Goal: Information Seeking & Learning: Learn about a topic

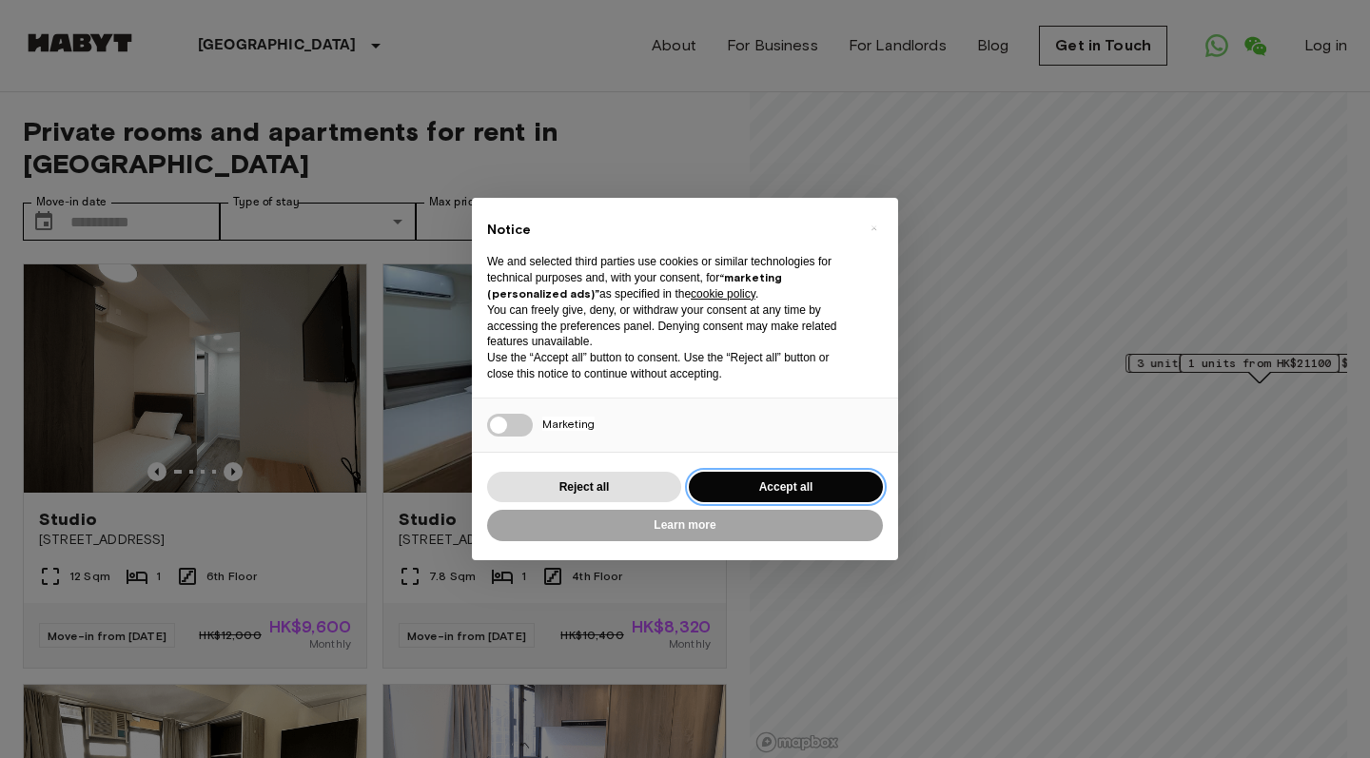
click at [802, 486] on button "Accept all" at bounding box center [786, 487] width 194 height 31
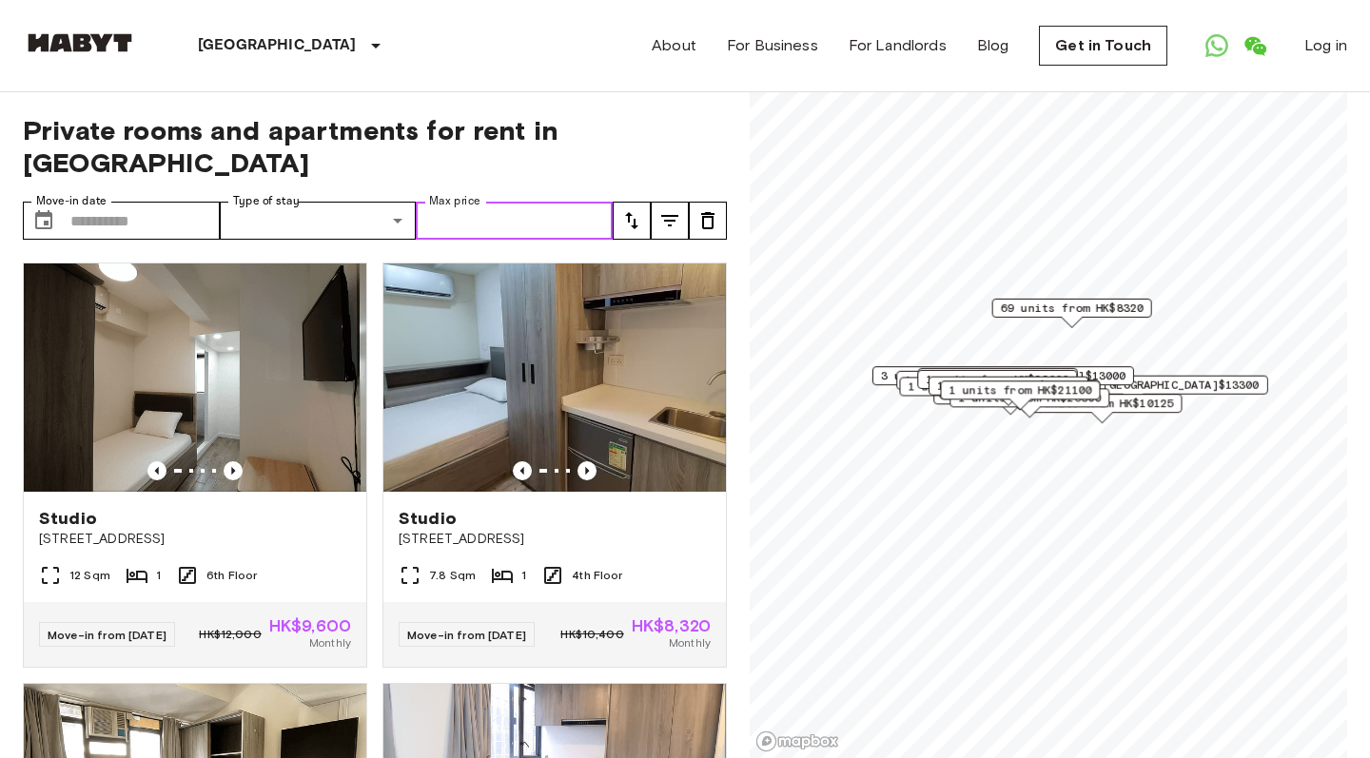
click at [603, 224] on input "Max price" at bounding box center [514, 221] width 197 height 38
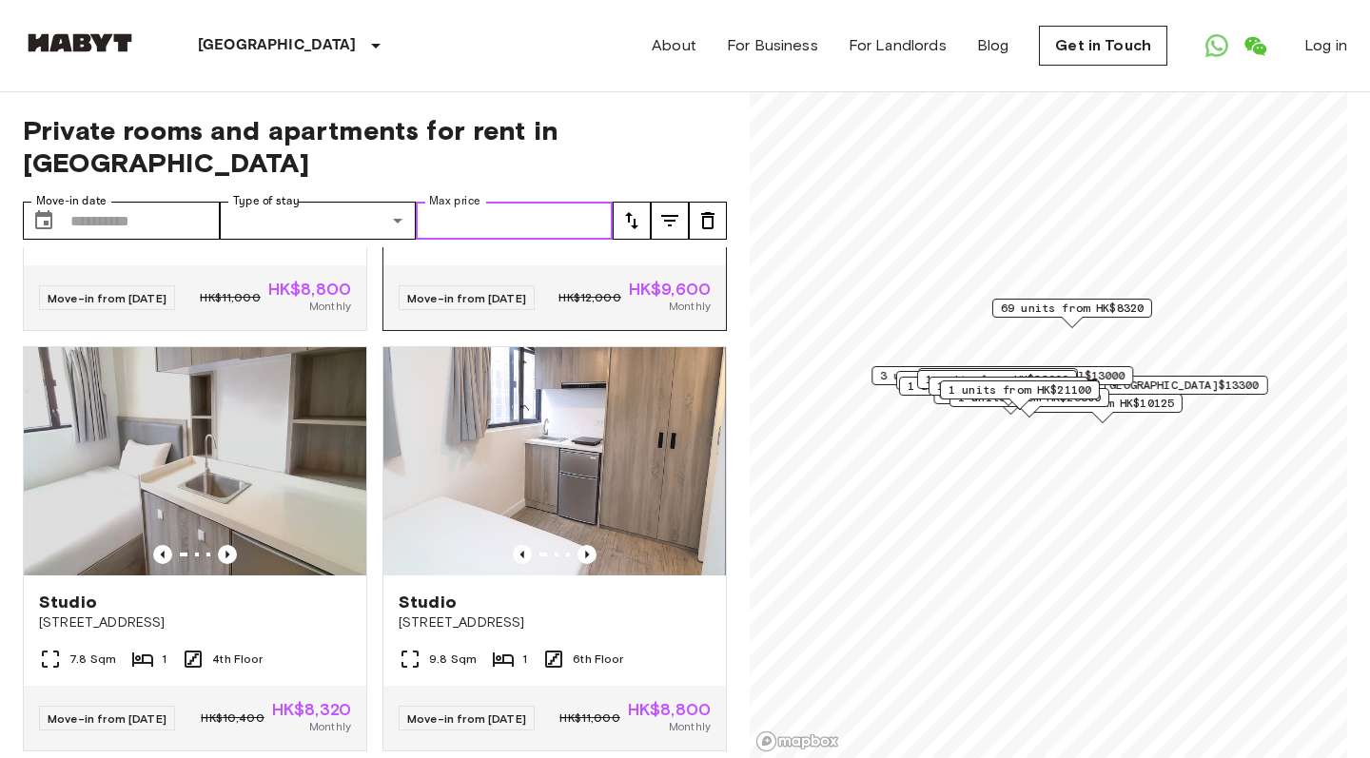
scroll to position [2771, 0]
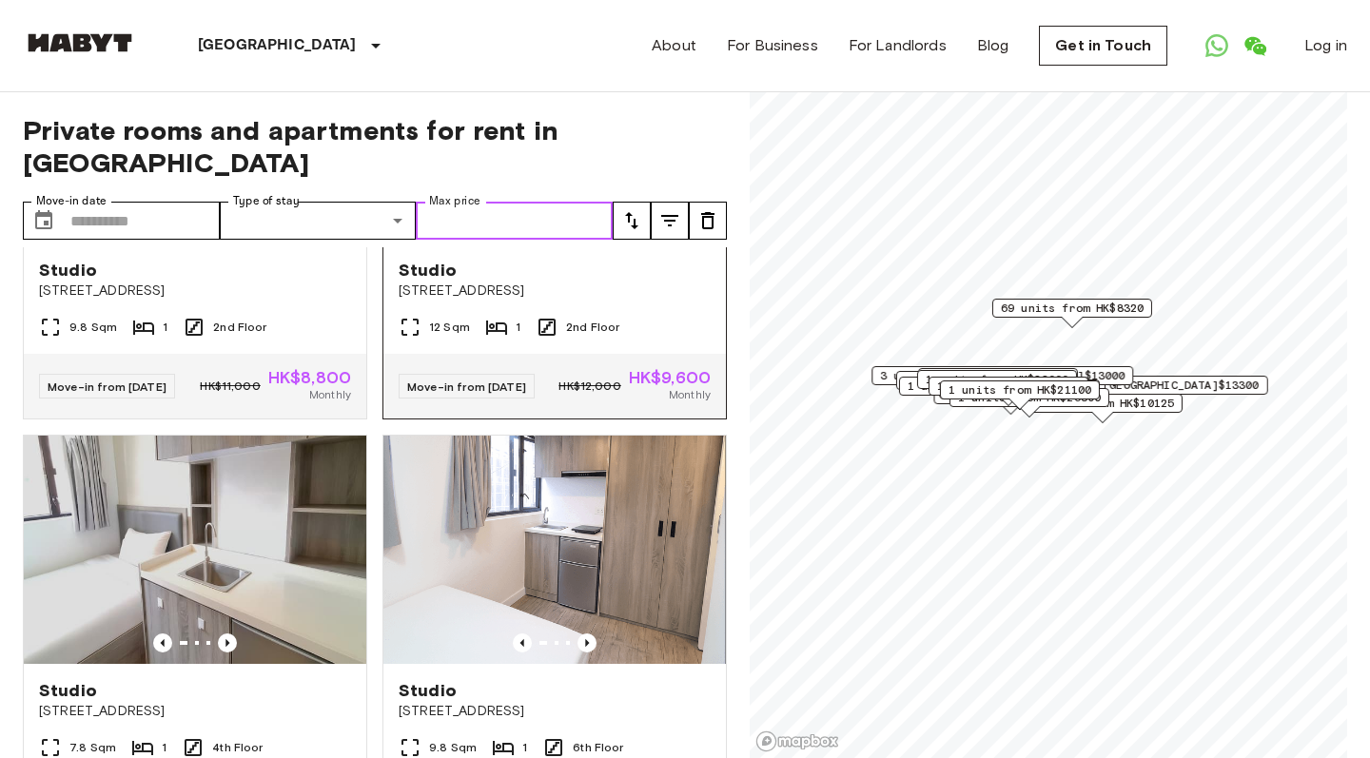
click at [541, 232] on div at bounding box center [554, 222] width 342 height 19
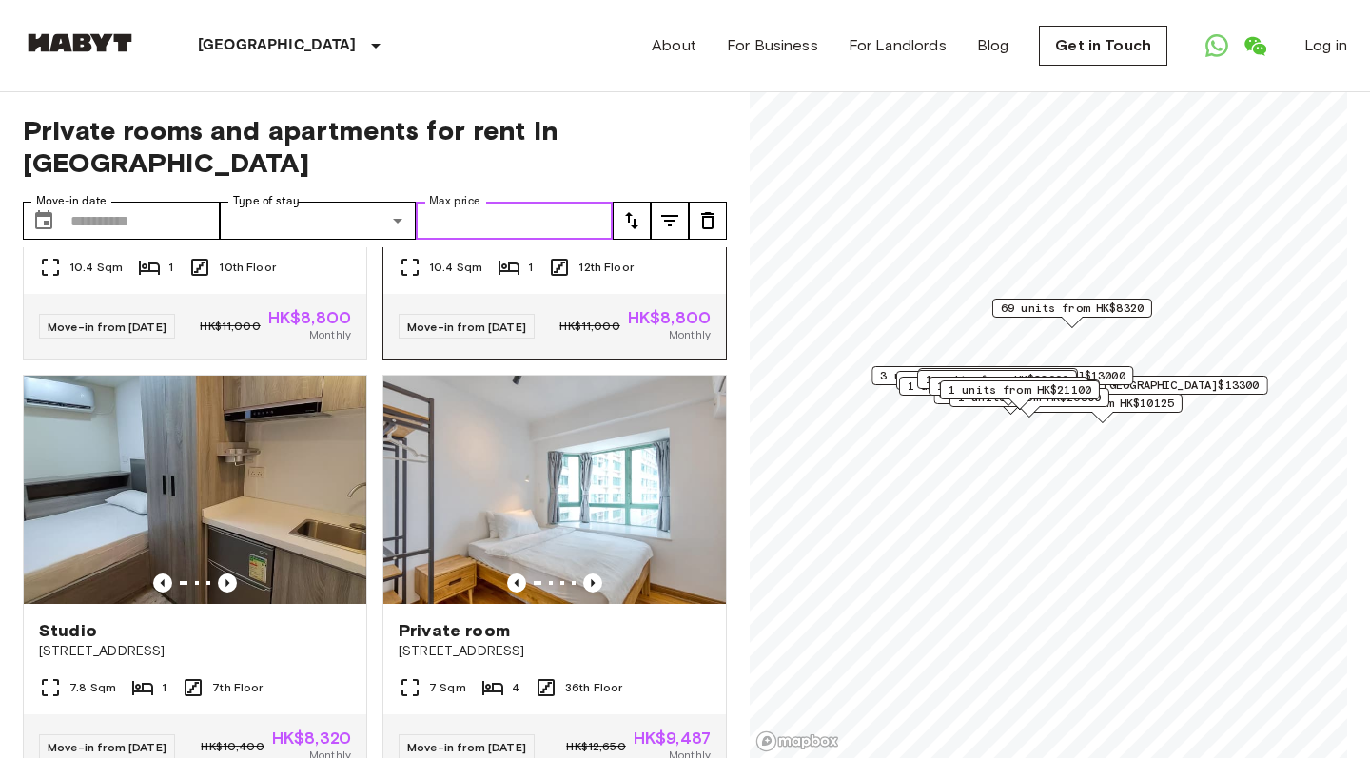
scroll to position [5611, 0]
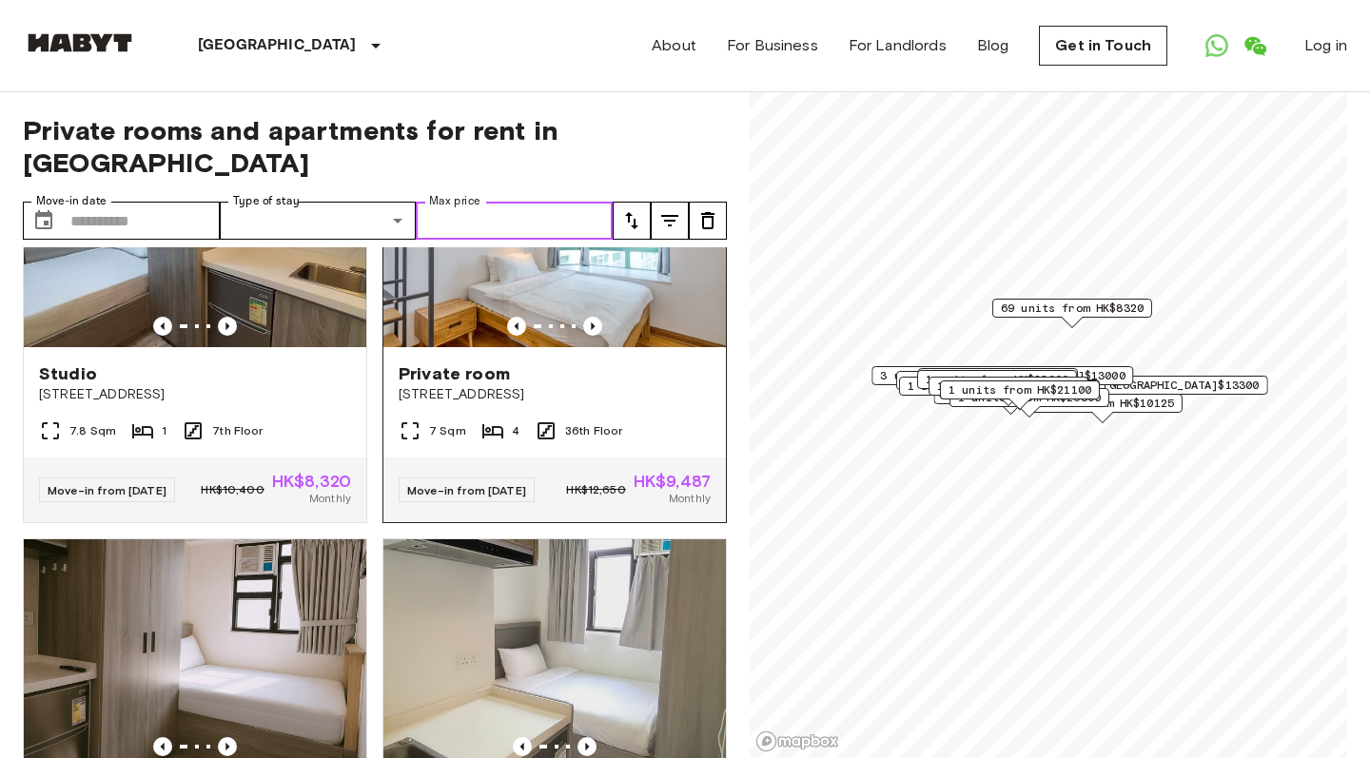
click at [572, 347] on img at bounding box center [554, 233] width 342 height 228
click at [566, 347] on img at bounding box center [554, 233] width 342 height 228
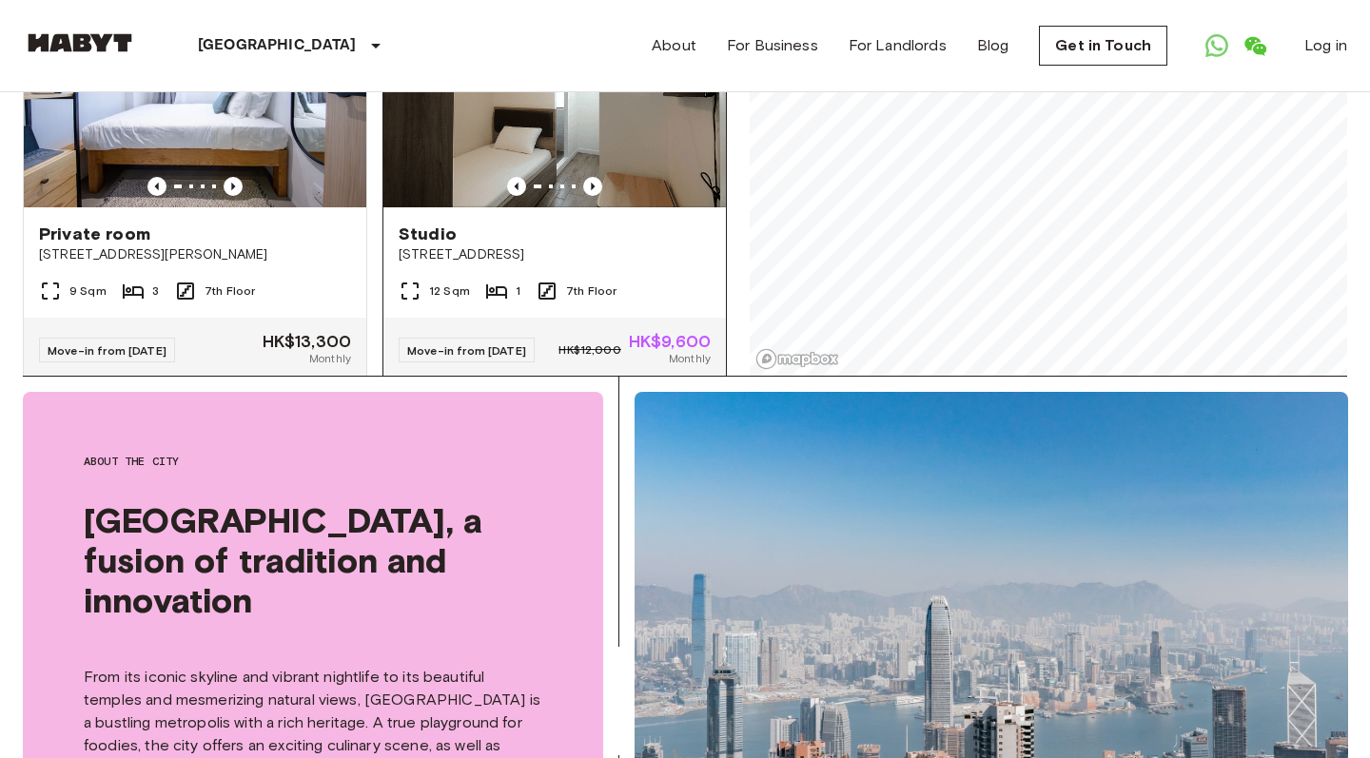
scroll to position [3328, 0]
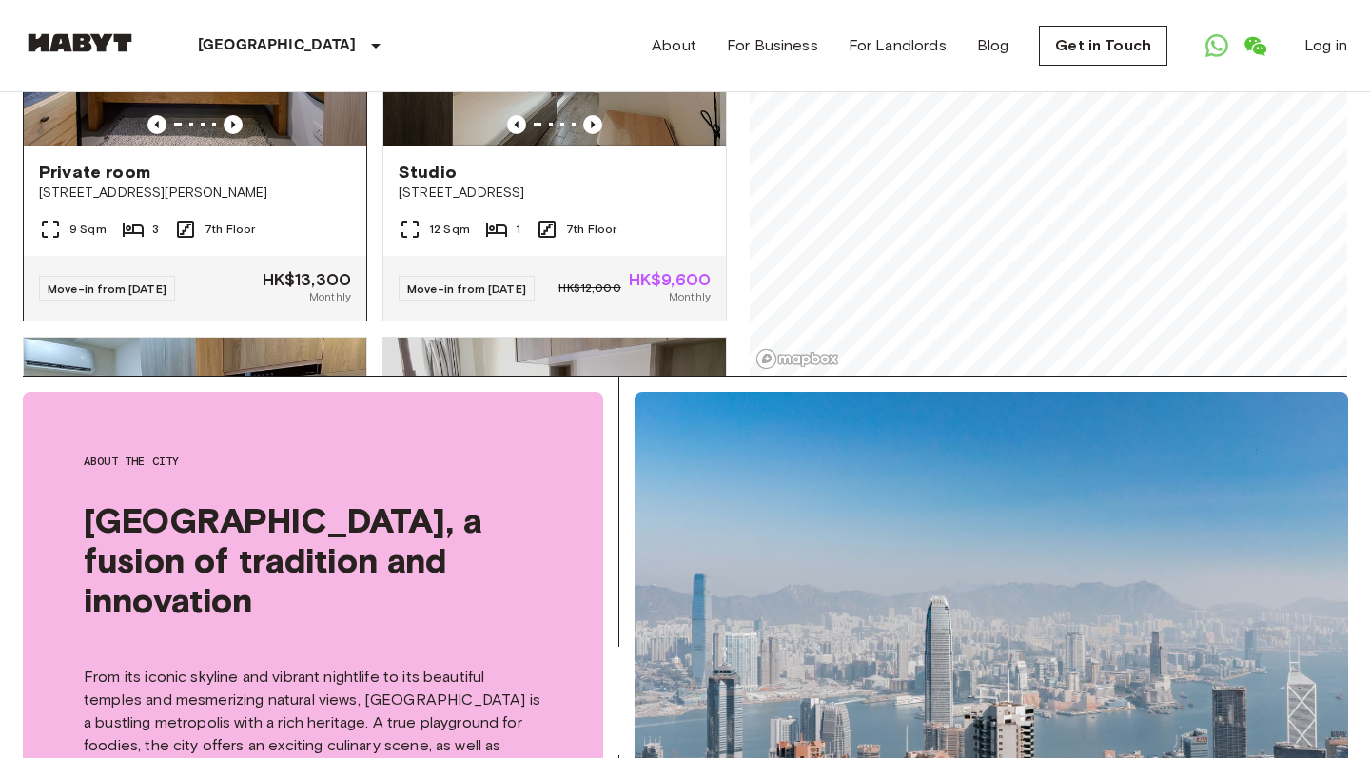
click at [229, 146] on img at bounding box center [195, 31] width 342 height 228
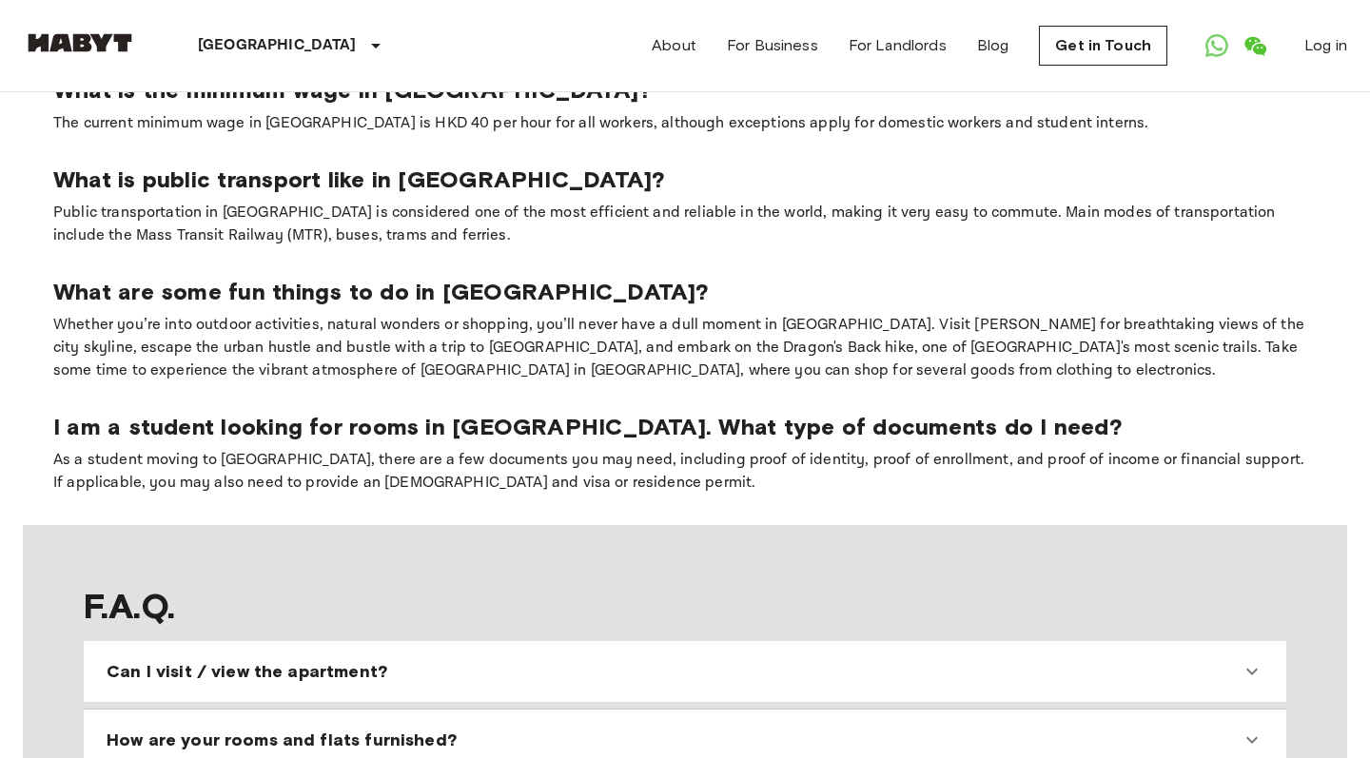
scroll to position [1632, 0]
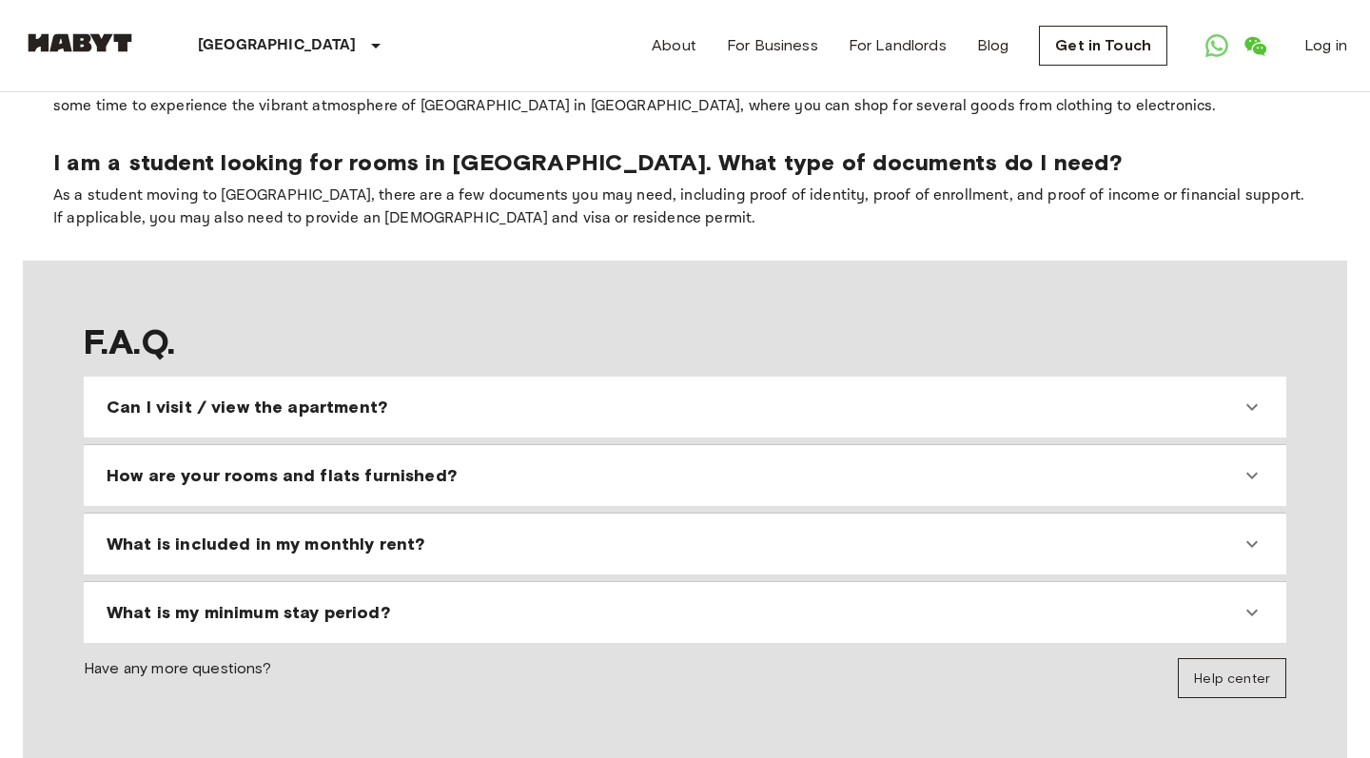
click at [739, 396] on div "Can I visit / view the apartment?" at bounding box center [674, 407] width 1134 height 23
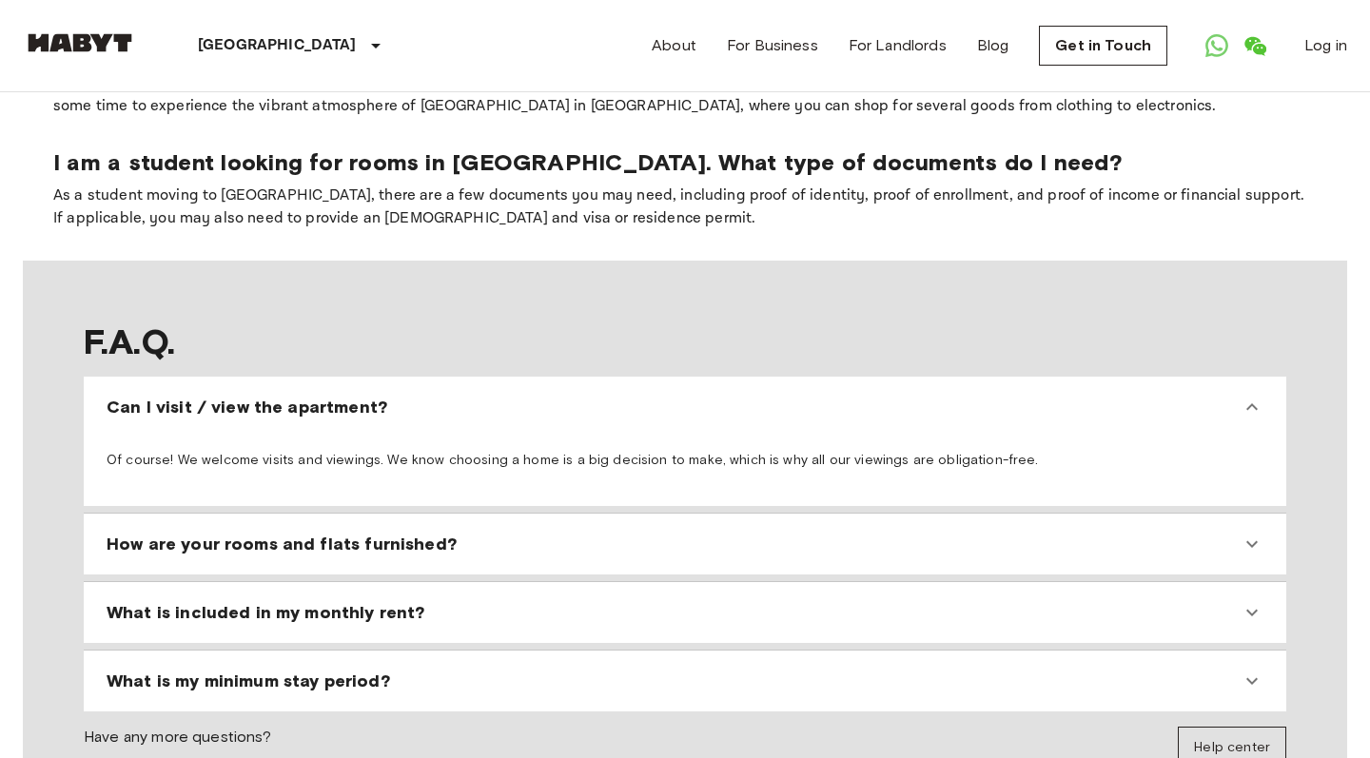
click at [739, 396] on div "Can I visit / view the apartment?" at bounding box center [674, 407] width 1134 height 23
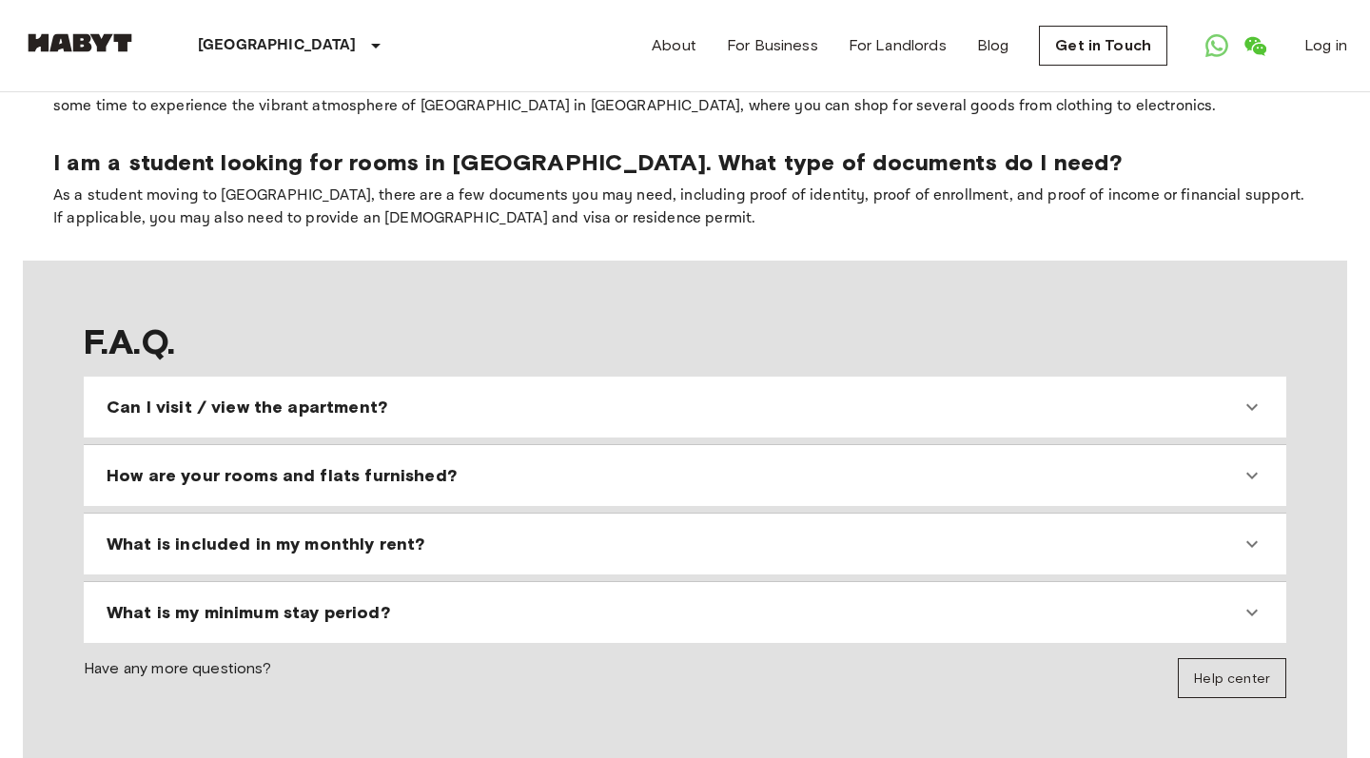
click at [698, 464] on div "How are your rooms and flats furnished?" at bounding box center [674, 475] width 1134 height 23
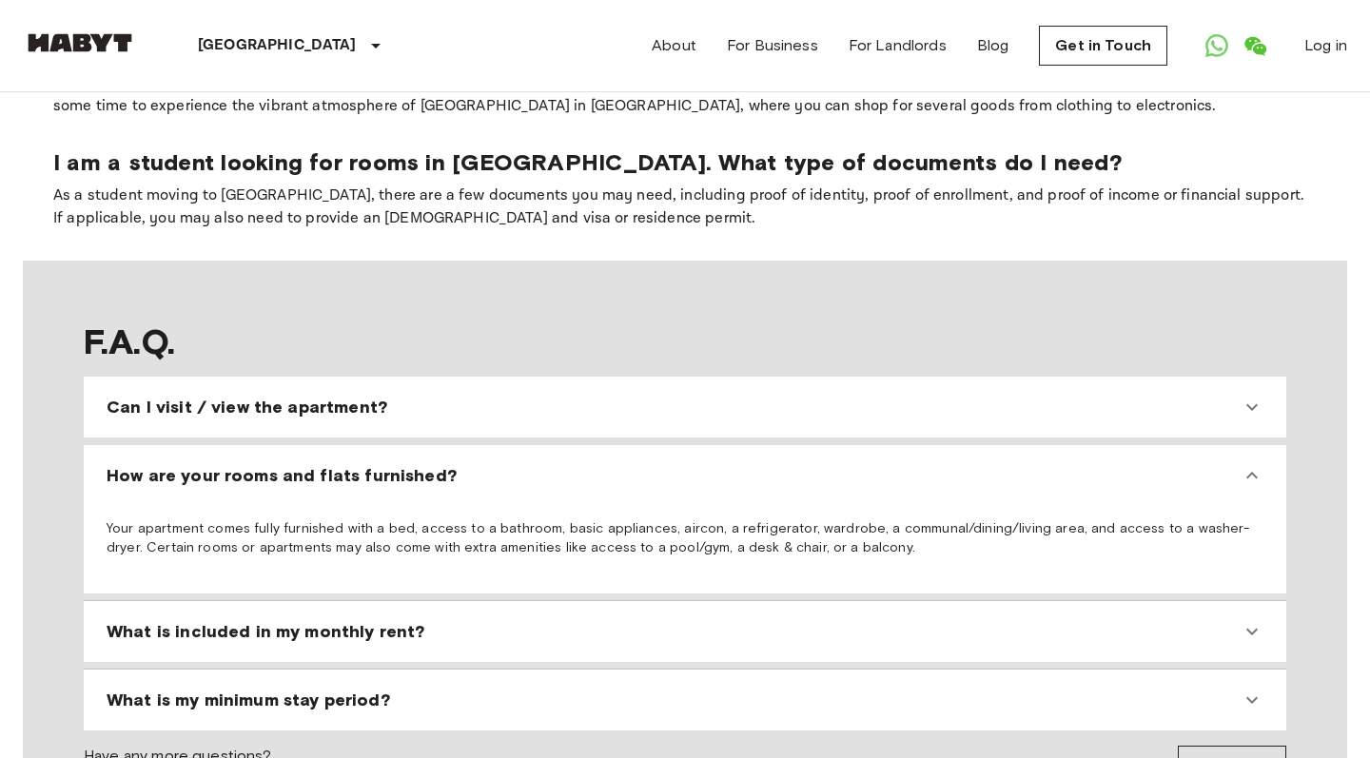
click at [683, 453] on div "How are your rooms and flats furnished?" at bounding box center [684, 476] width 1187 height 46
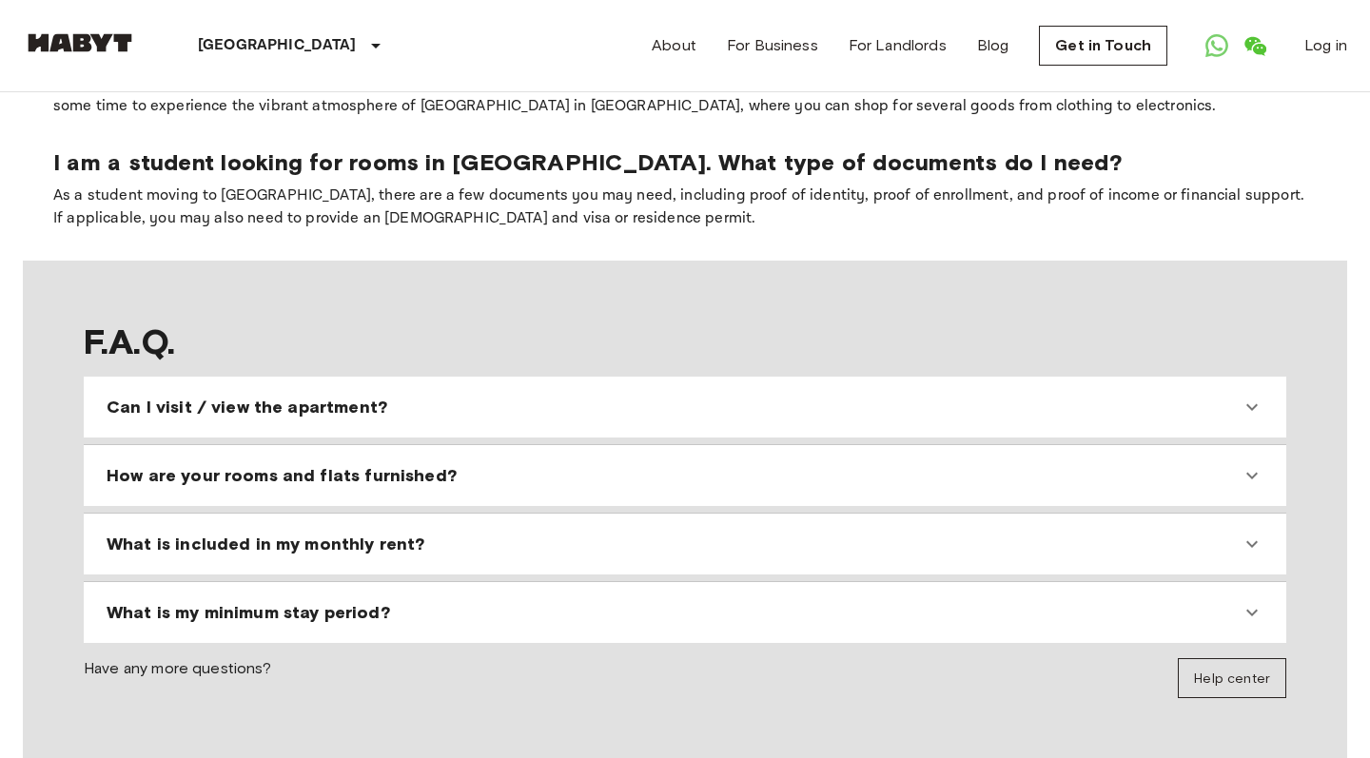
click at [680, 533] on div "What is included in my monthly rent?" at bounding box center [674, 544] width 1134 height 23
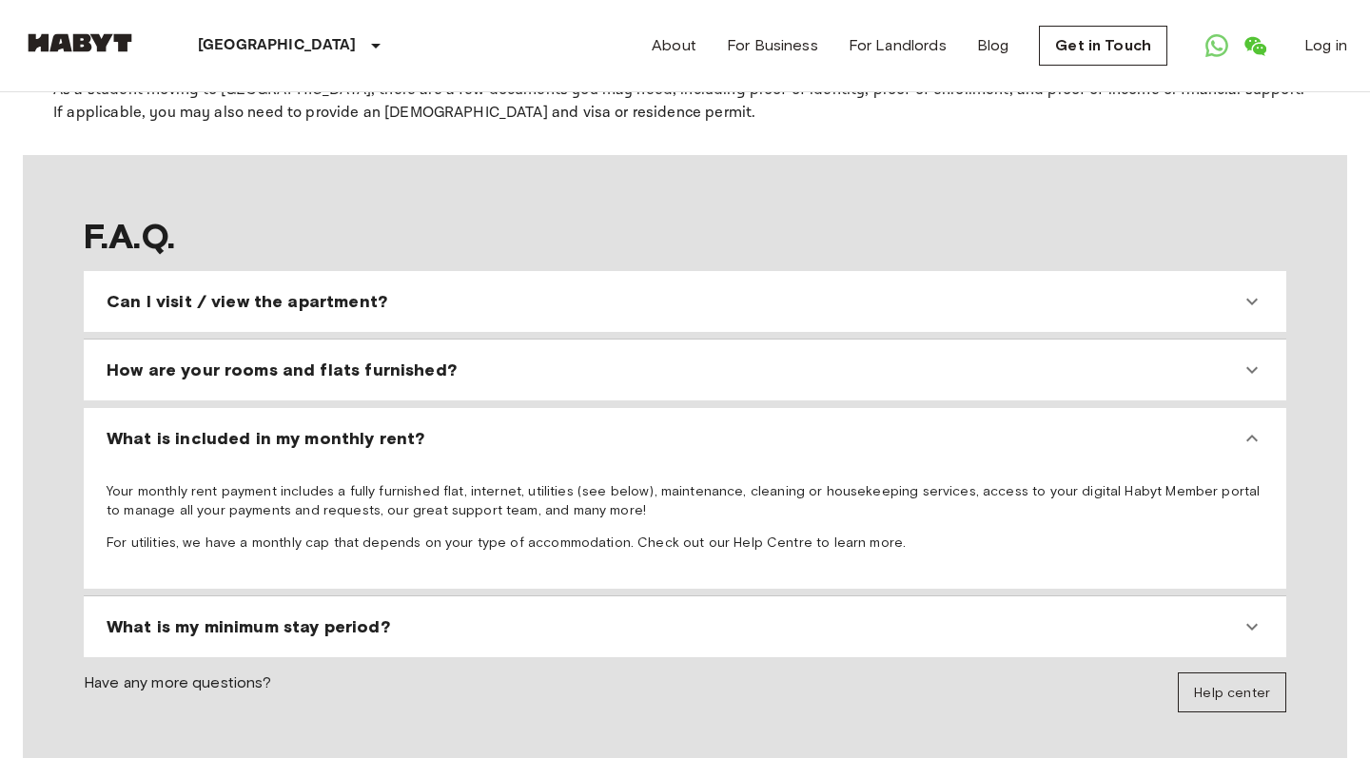
scroll to position [1740, 0]
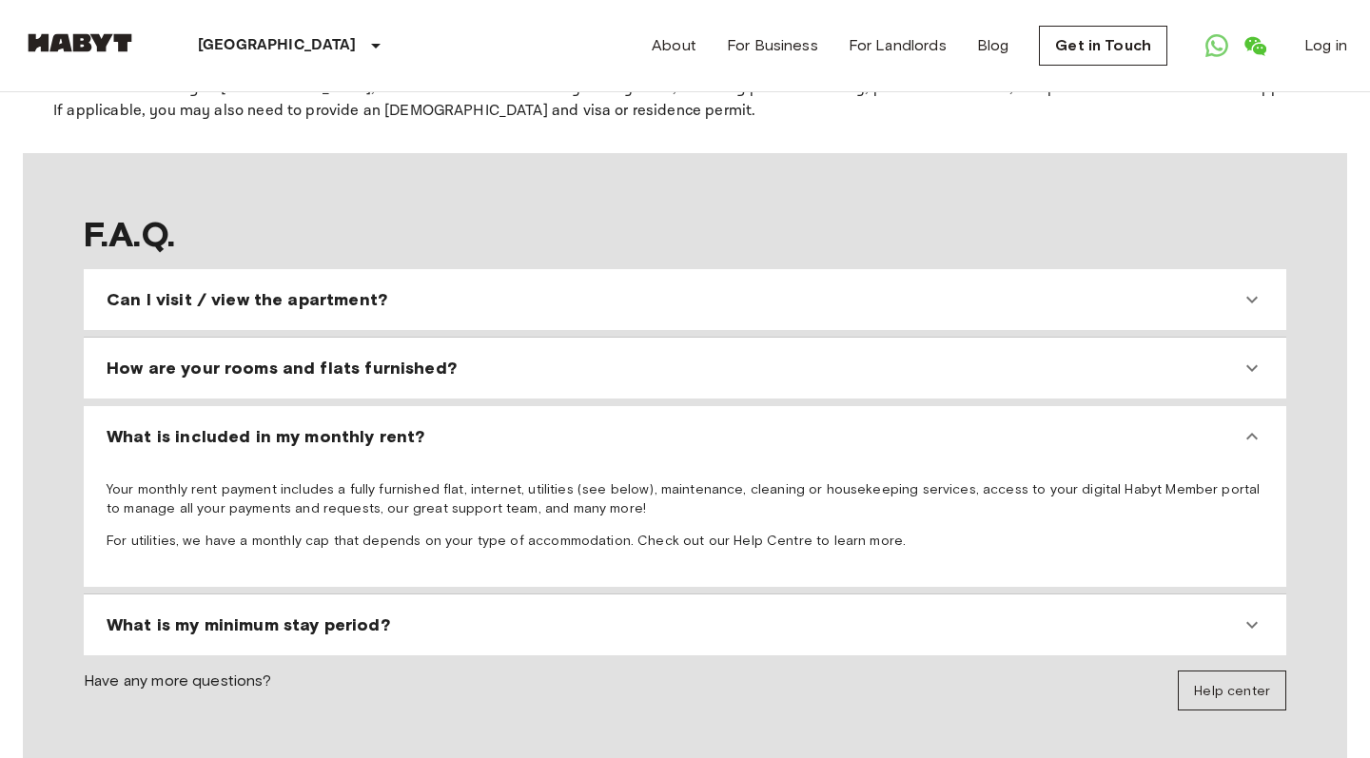
click at [677, 614] on div "What is my minimum stay period?" at bounding box center [674, 625] width 1134 height 23
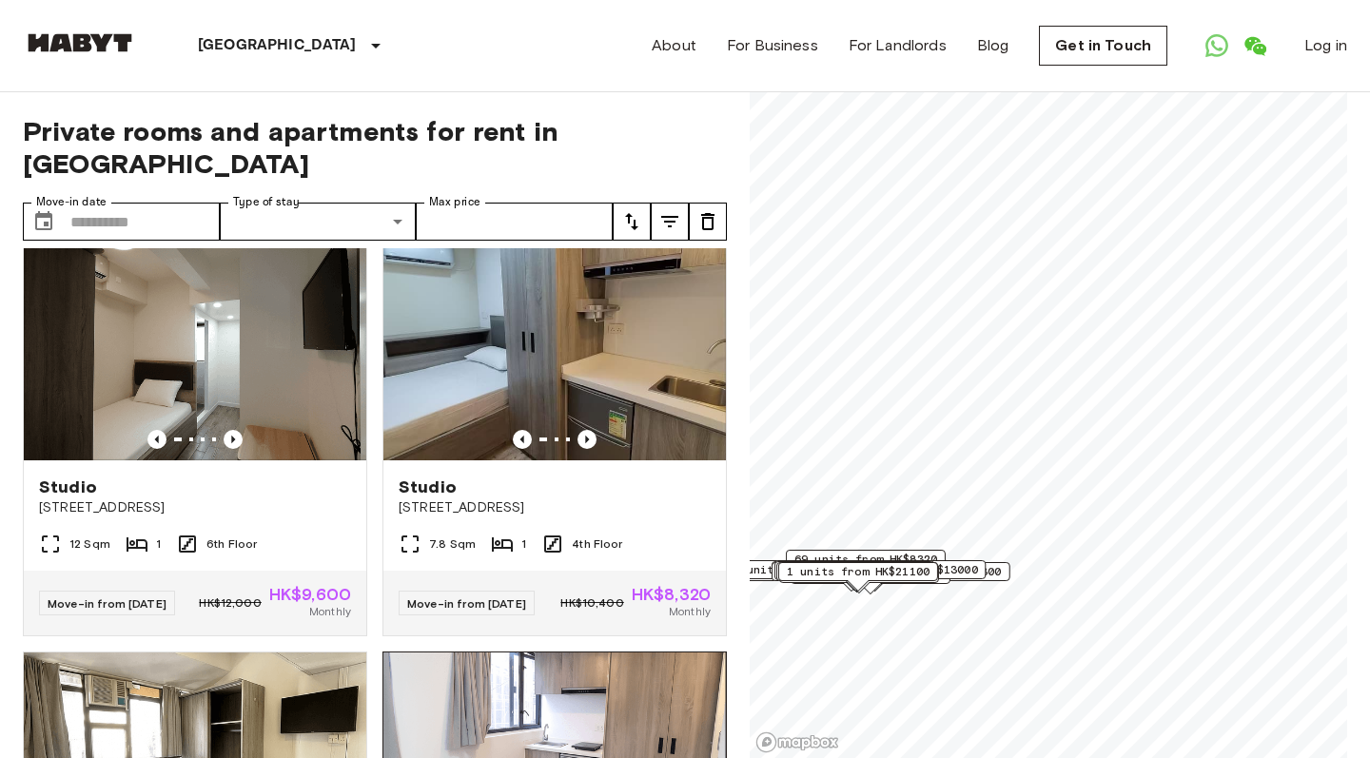
scroll to position [51, 0]
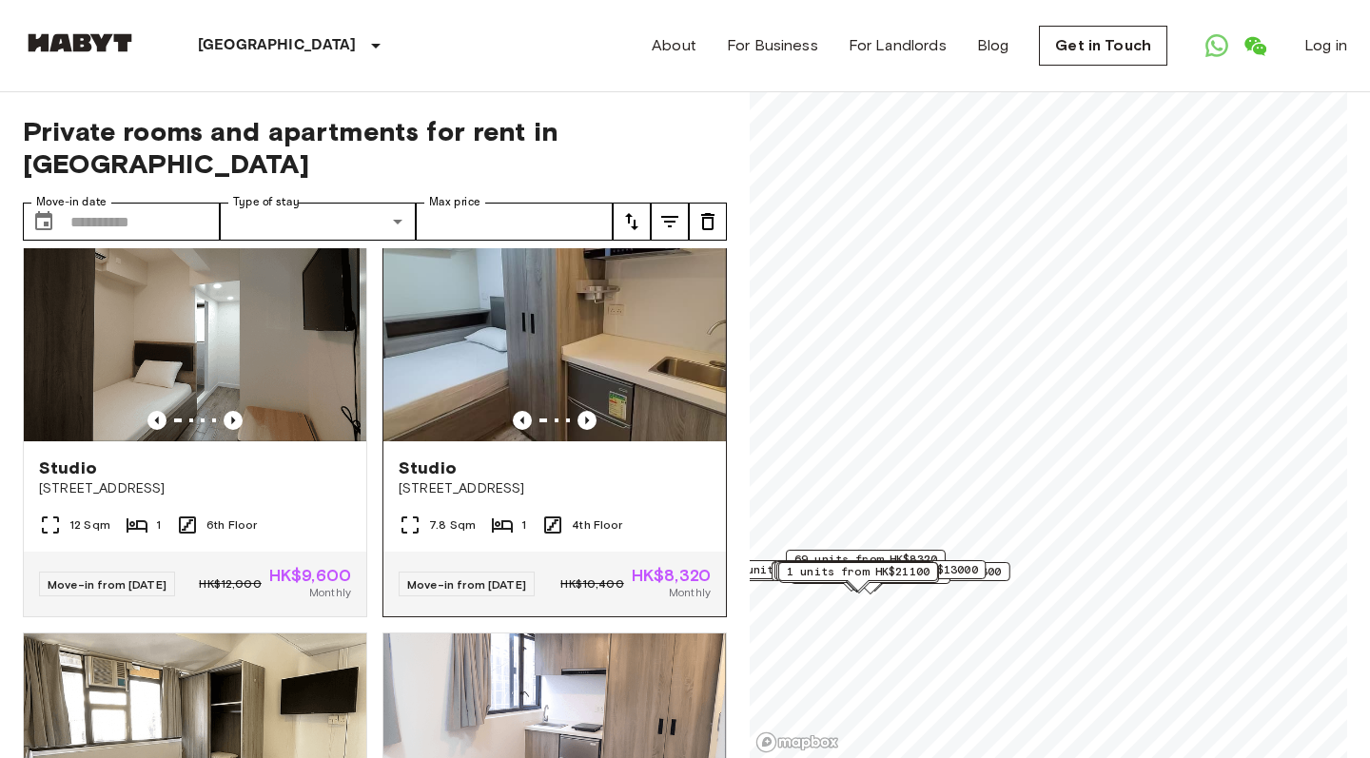
click at [505, 352] on img at bounding box center [554, 327] width 342 height 228
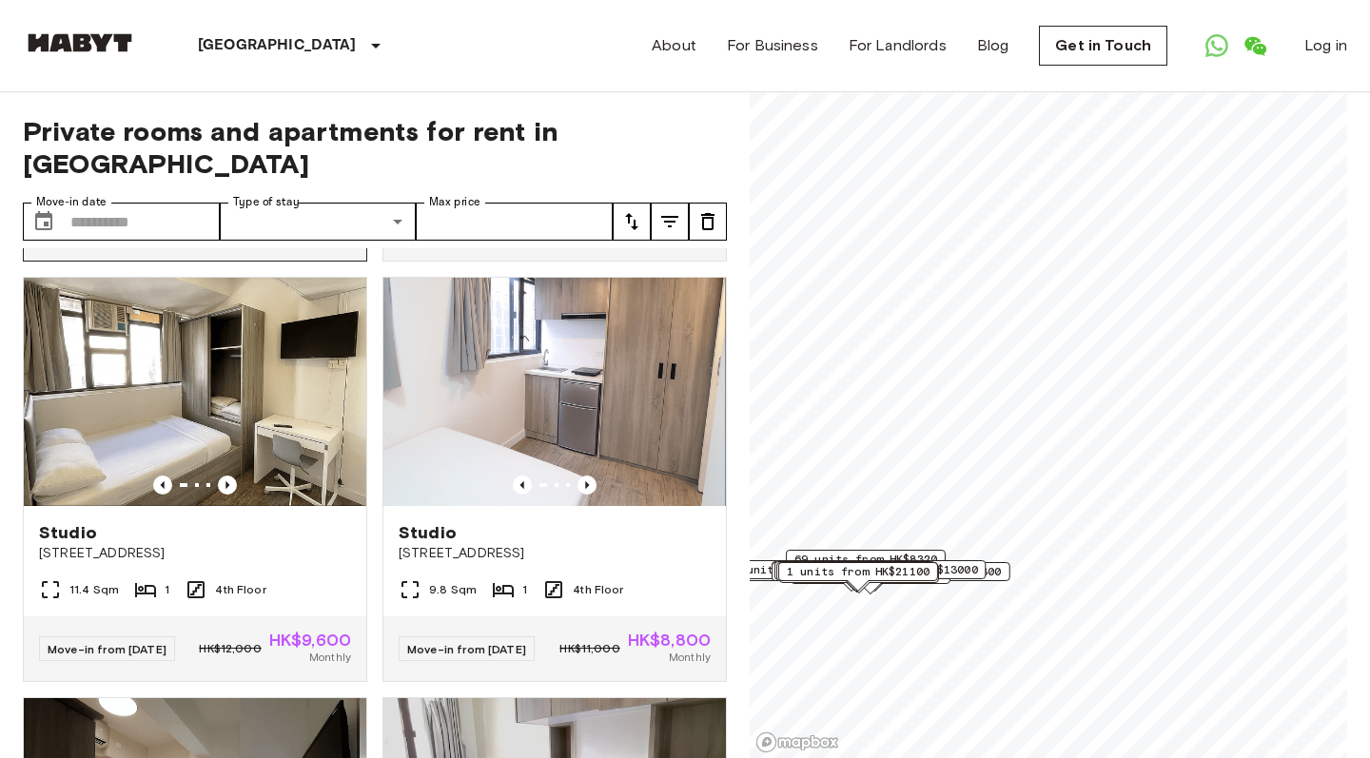
scroll to position [505, 0]
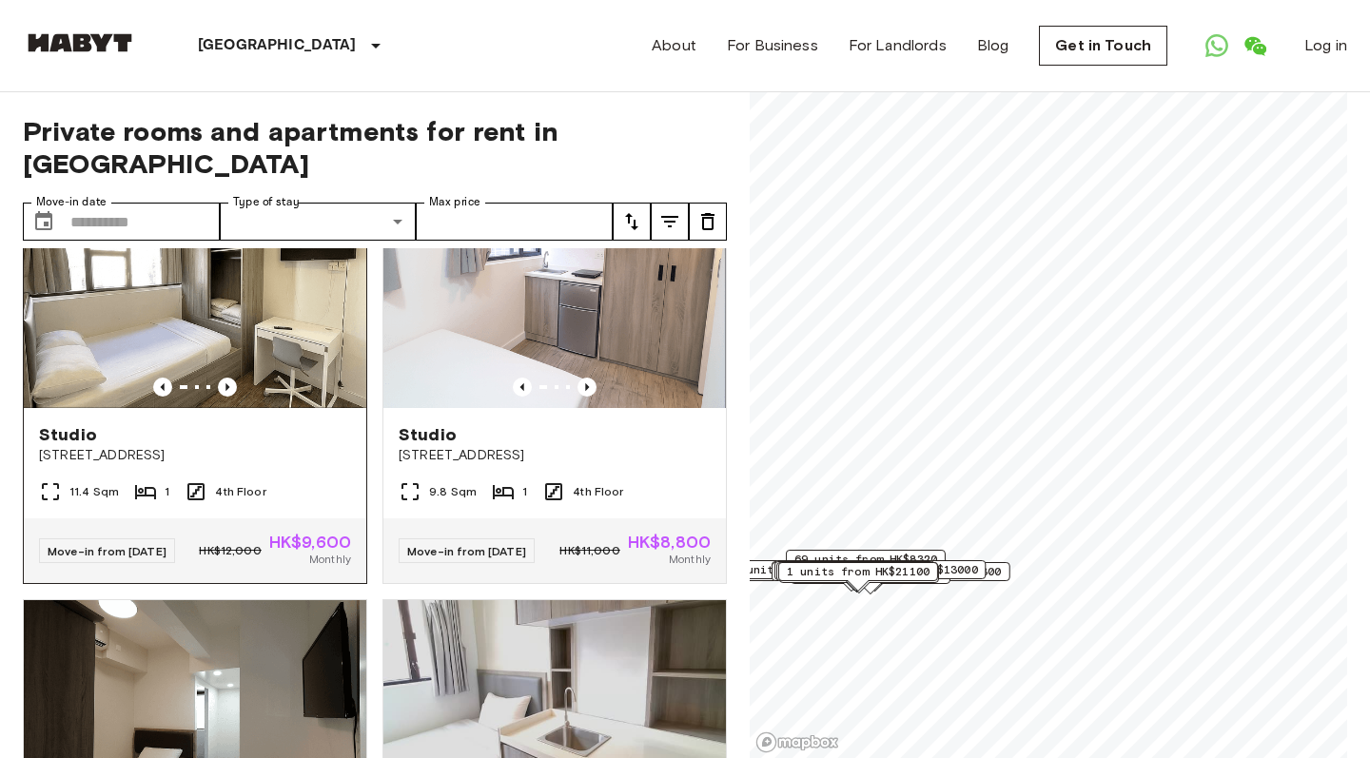
click at [248, 337] on img at bounding box center [195, 294] width 342 height 228
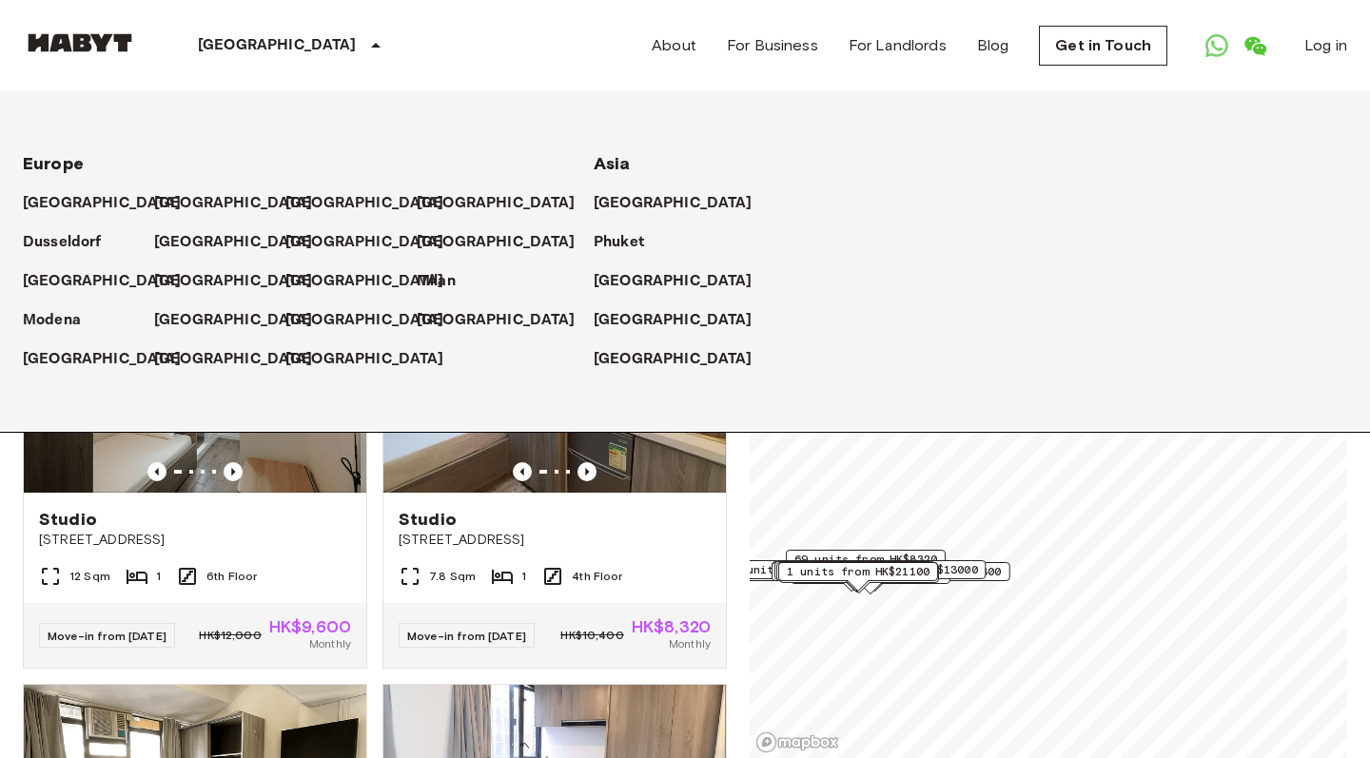
scroll to position [0, 0]
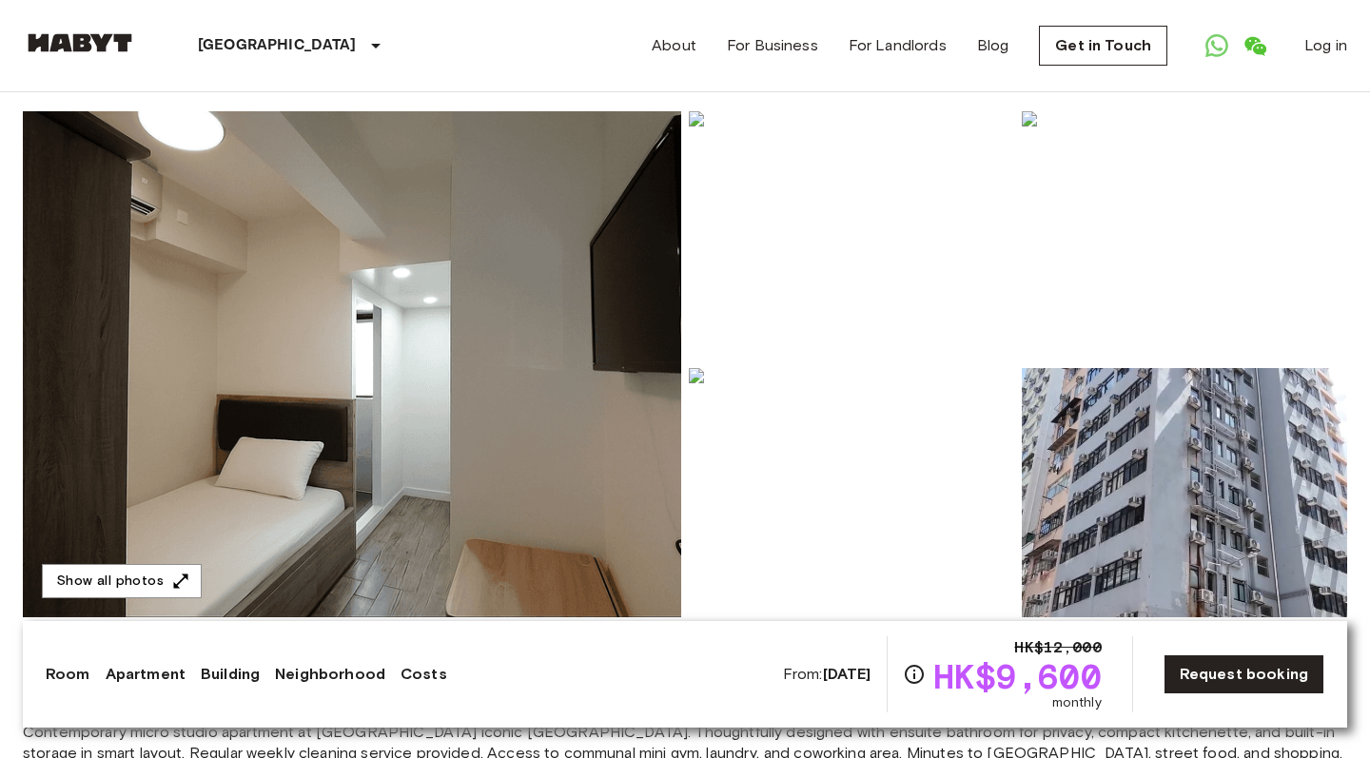
scroll to position [54, 0]
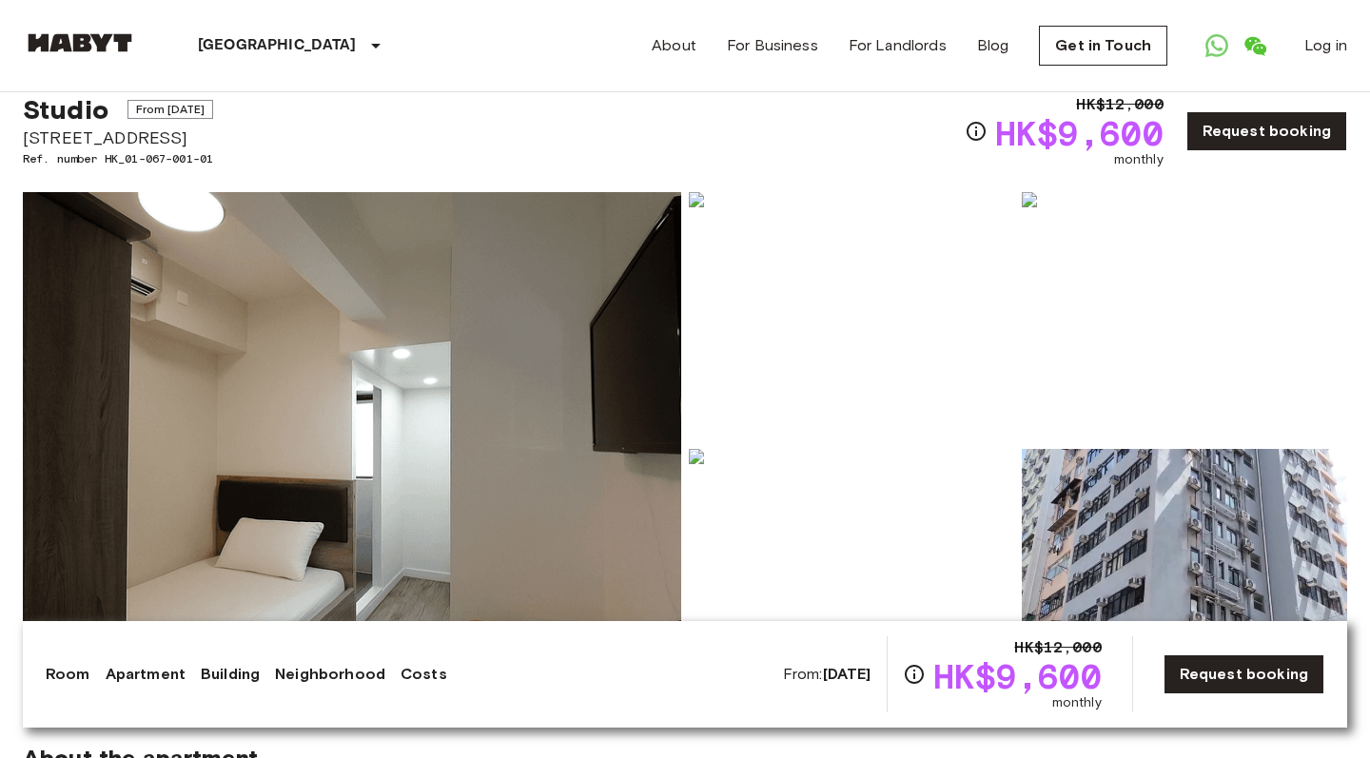
click at [811, 344] on img at bounding box center [851, 316] width 325 height 249
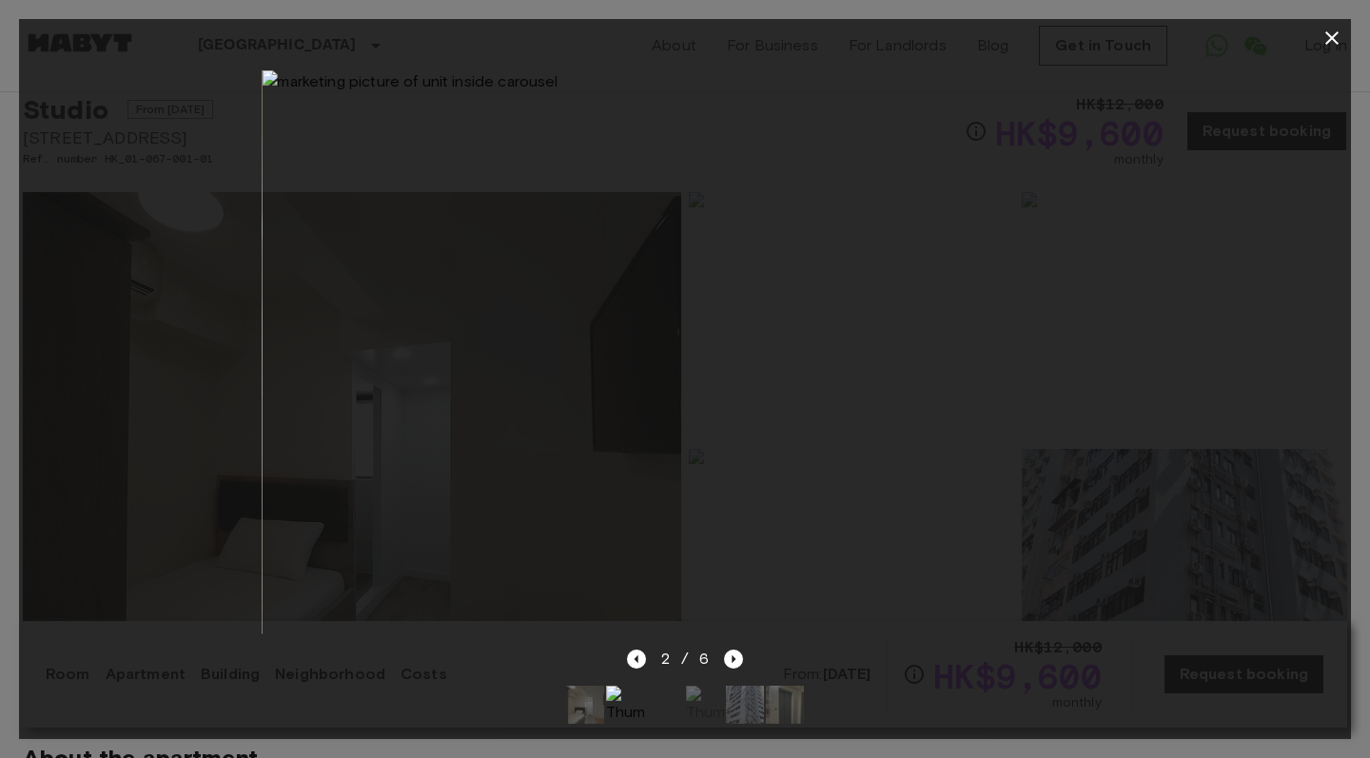
click at [1337, 43] on icon "button" at bounding box center [1331, 37] width 13 height 13
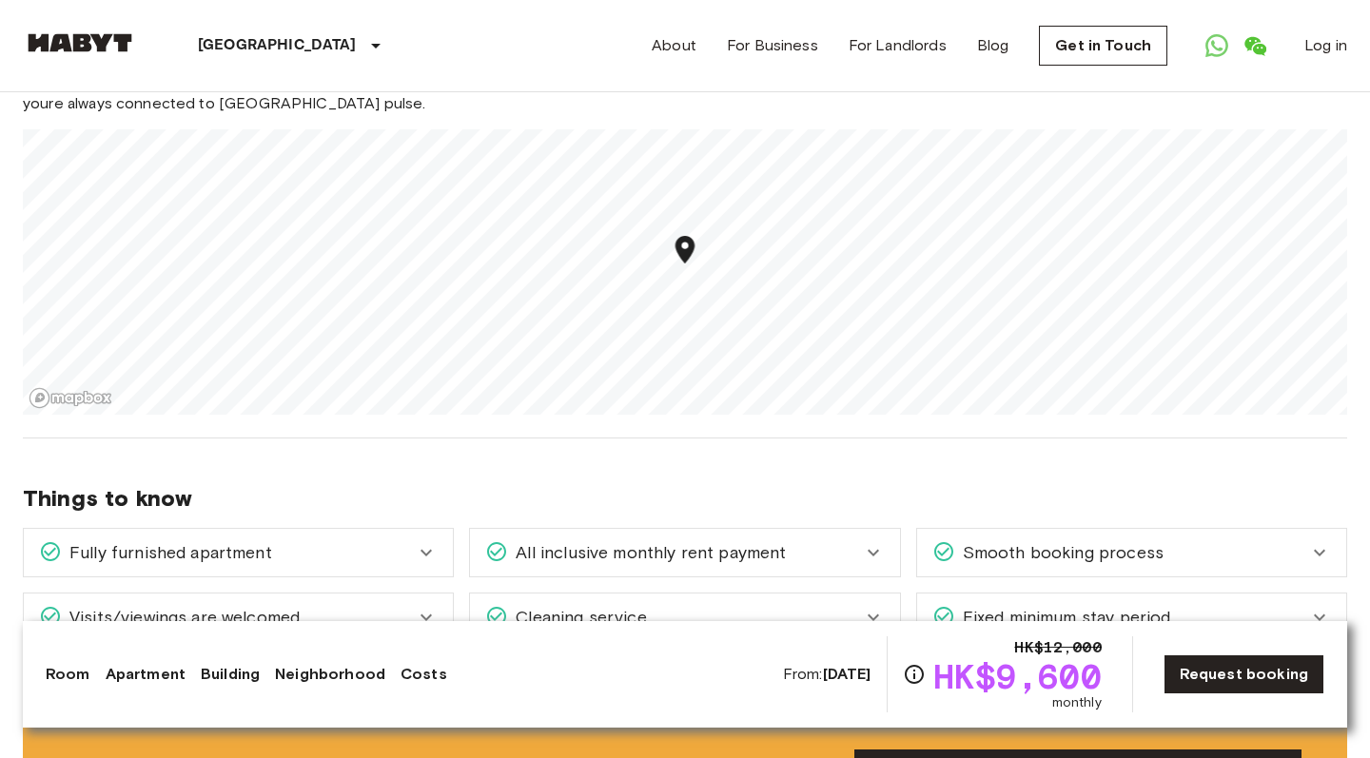
scroll to position [1946, 0]
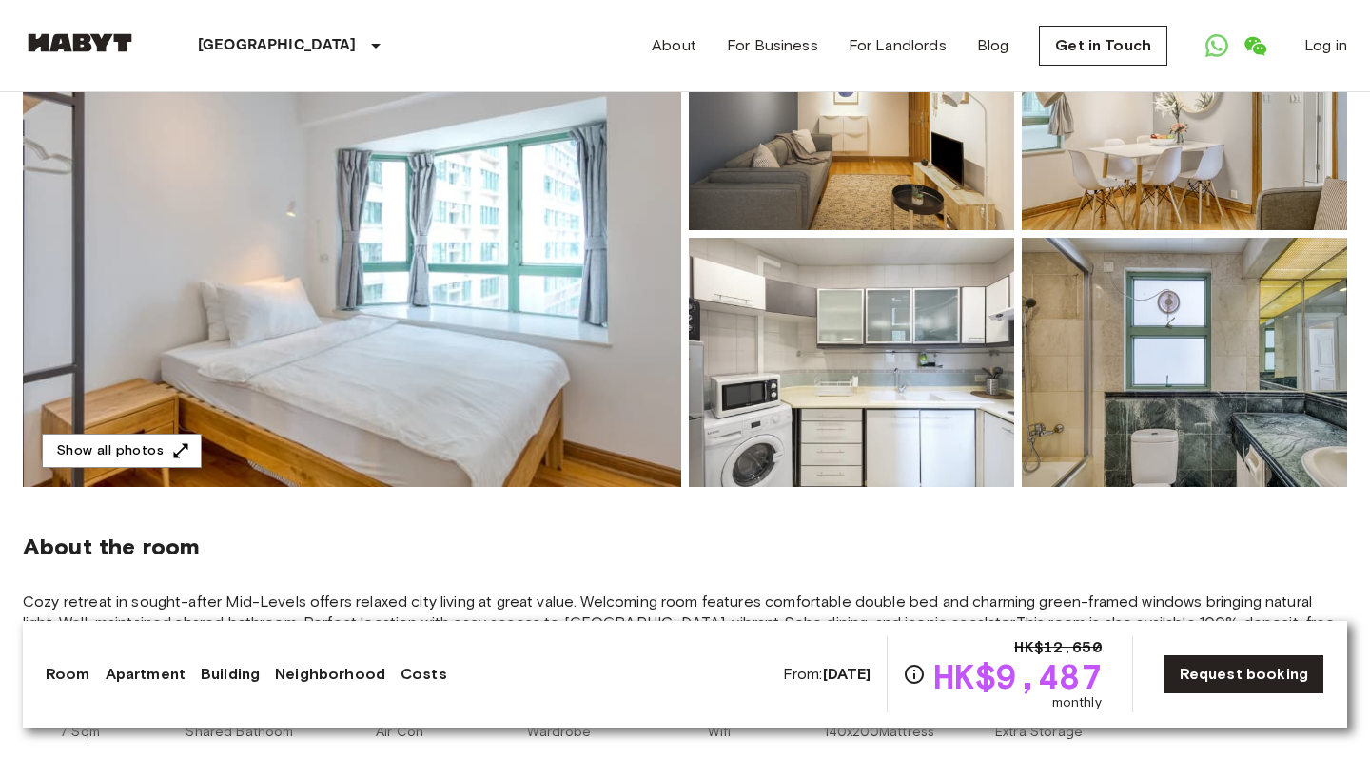
scroll to position [107, 0]
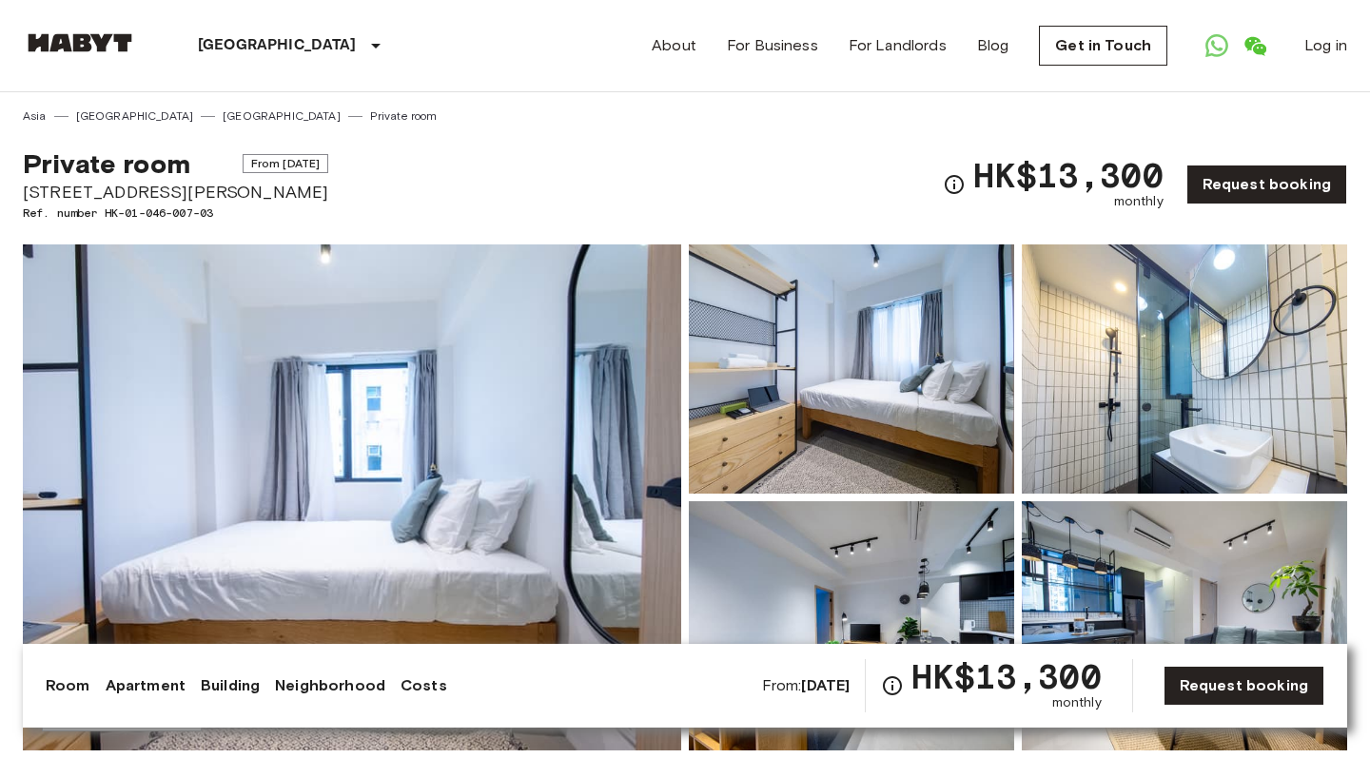
click at [811, 376] on img at bounding box center [851, 368] width 325 height 249
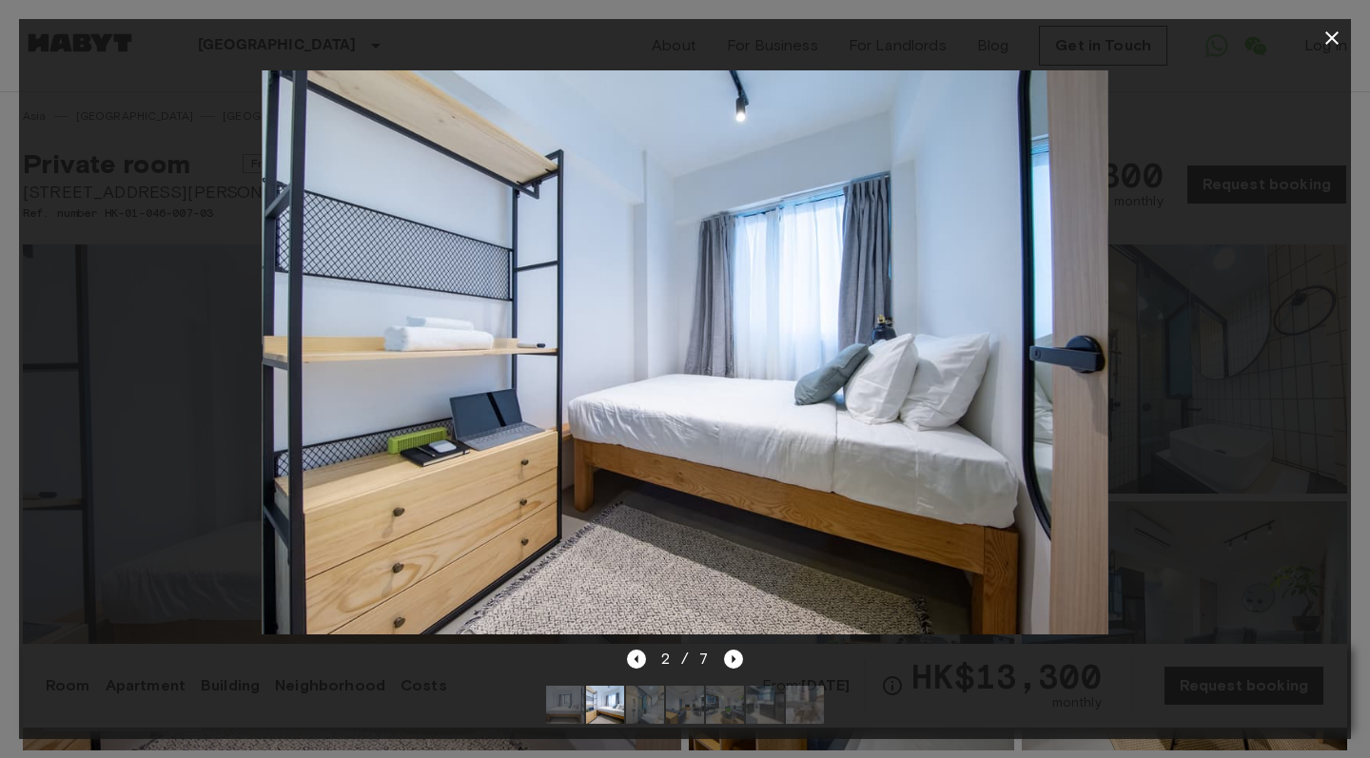
click at [1101, 343] on img at bounding box center [685, 352] width 846 height 564
click at [1215, 278] on div at bounding box center [685, 352] width 1332 height 591
click at [734, 666] on icon "Next image" at bounding box center [733, 659] width 19 height 19
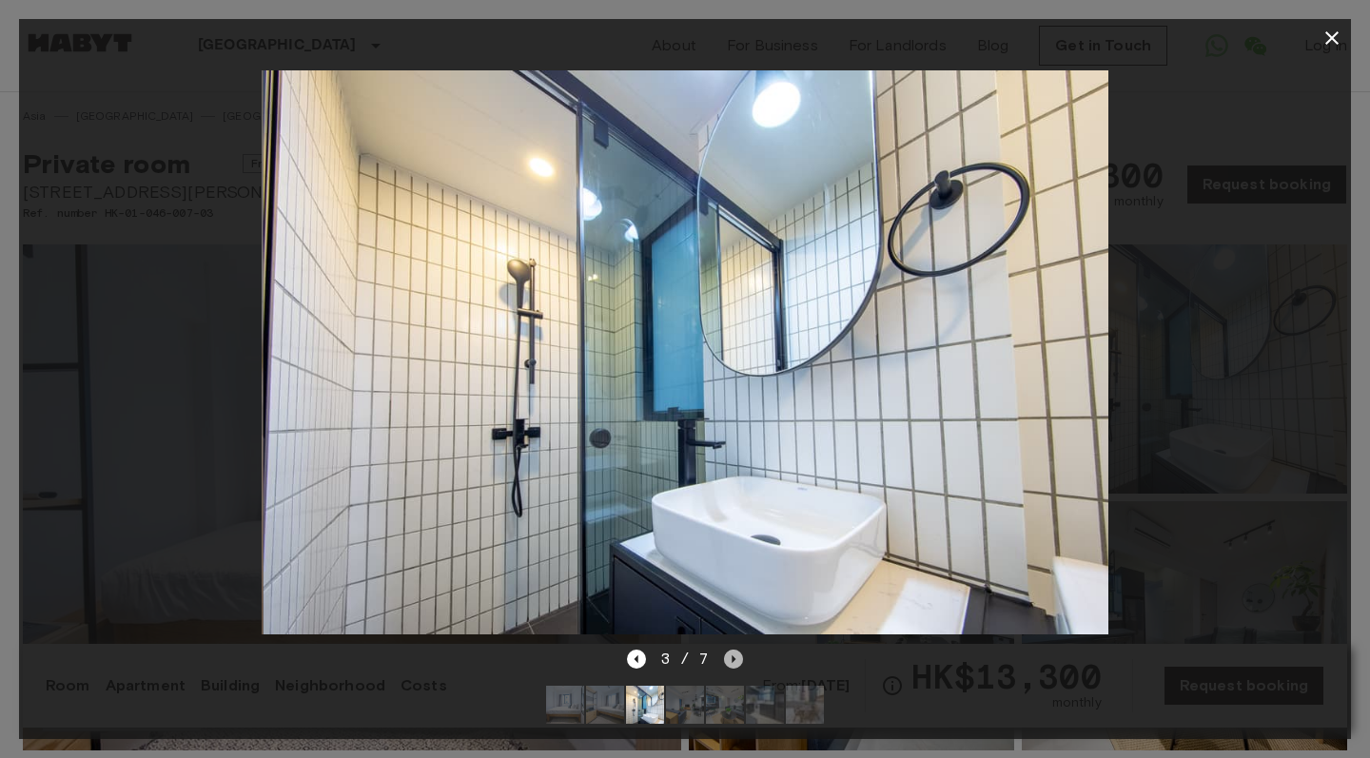
click at [734, 666] on icon "Next image" at bounding box center [733, 659] width 19 height 19
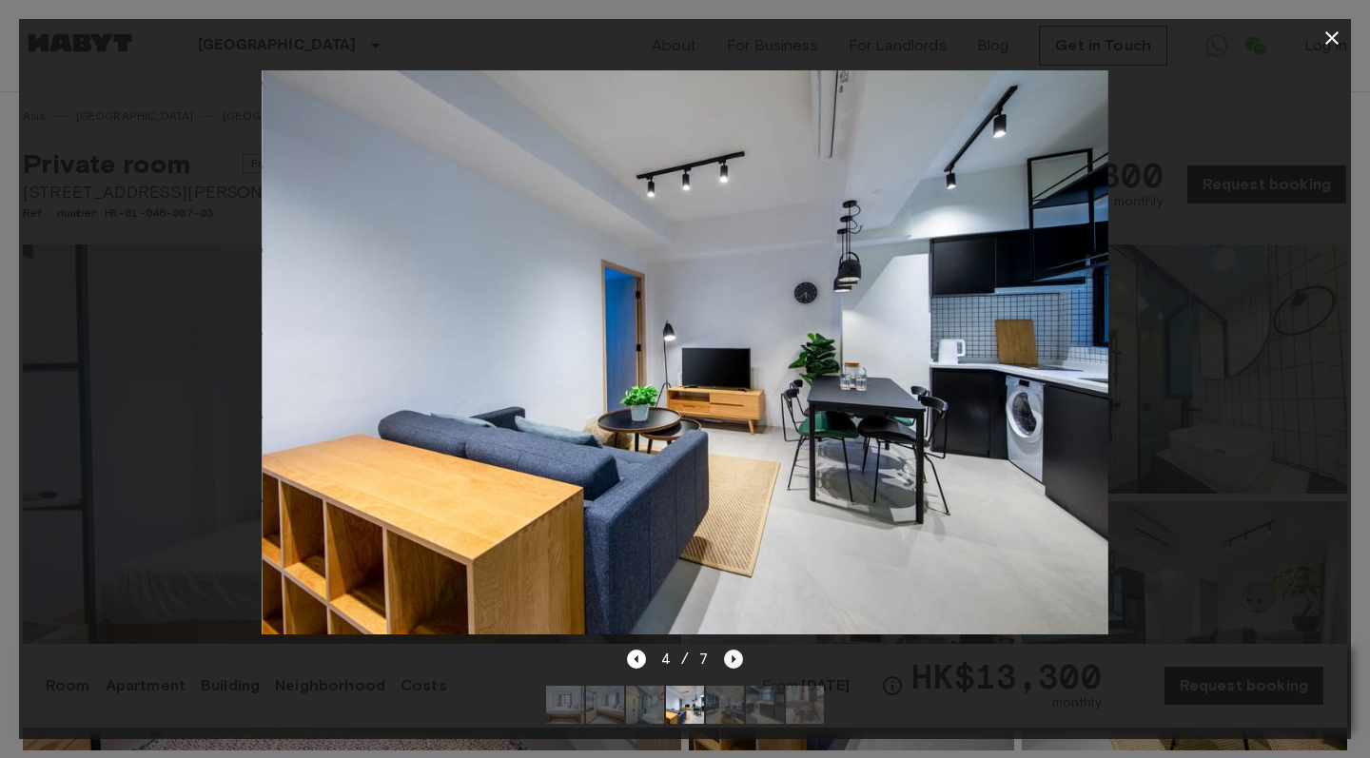
click at [734, 666] on icon "Next image" at bounding box center [733, 659] width 19 height 19
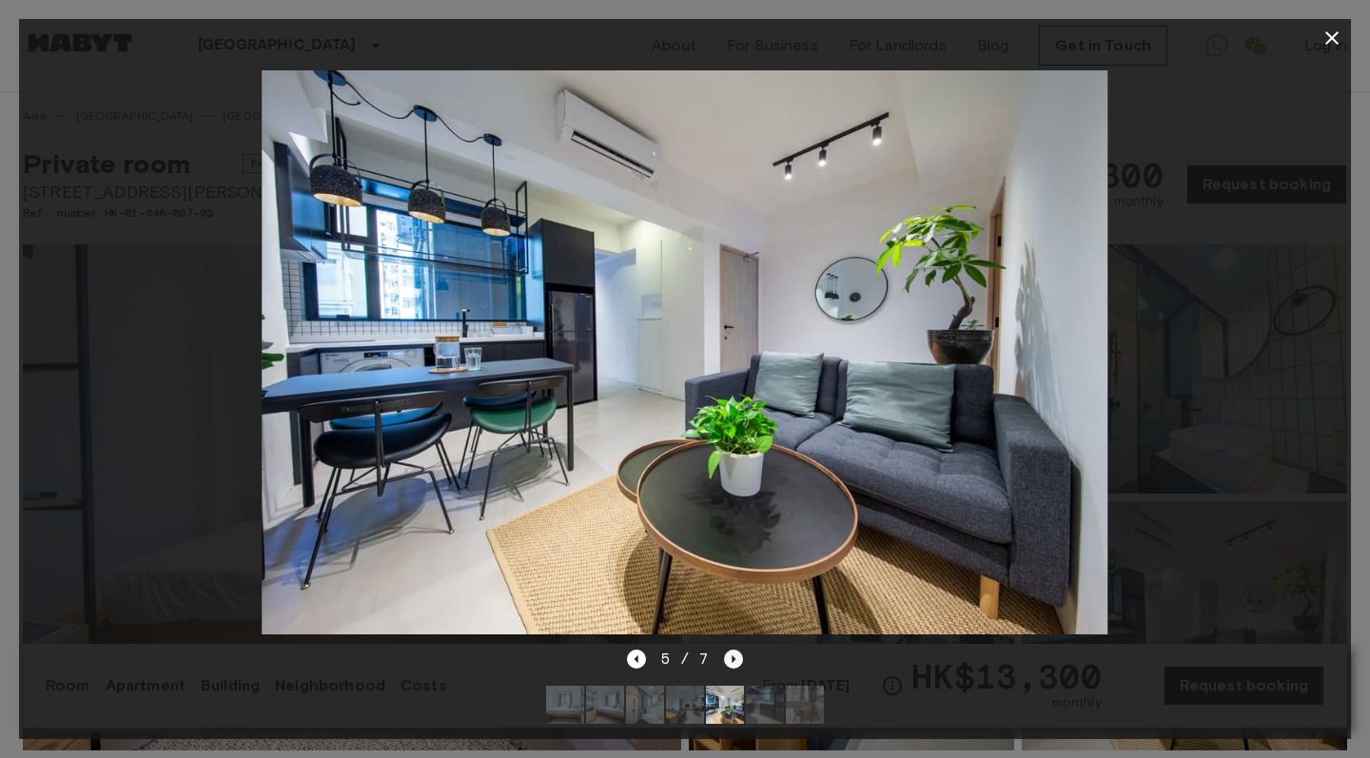
click at [734, 666] on icon "Next image" at bounding box center [733, 659] width 19 height 19
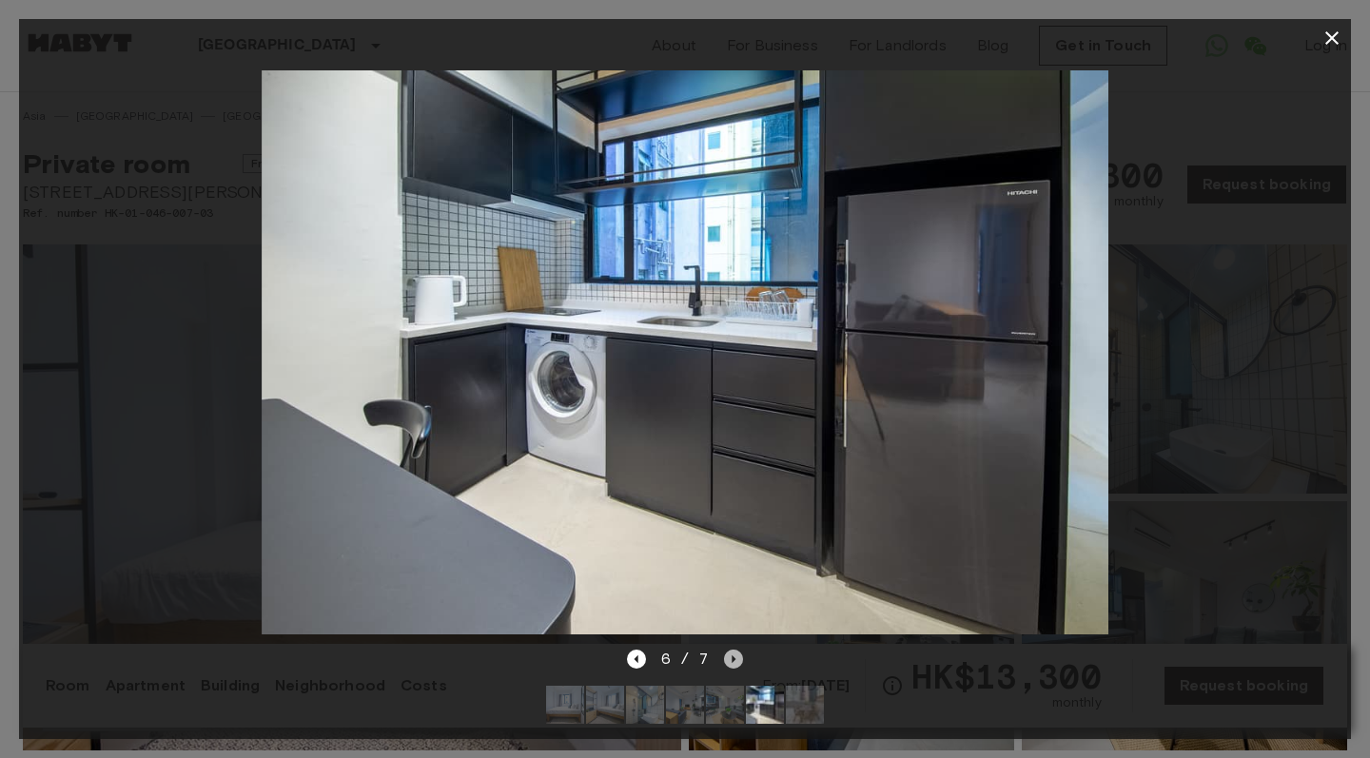
click at [734, 666] on icon "Next image" at bounding box center [733, 659] width 19 height 19
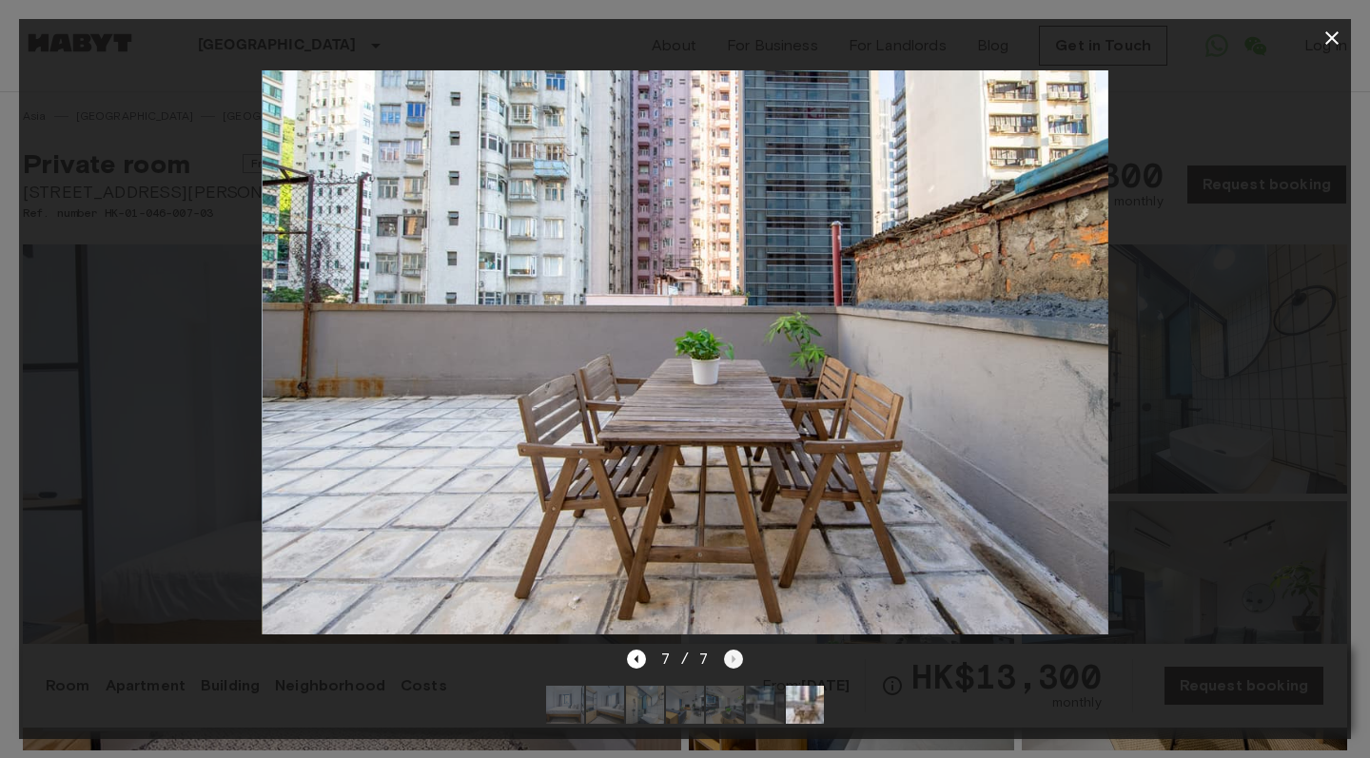
click at [734, 666] on div "7 / 7" at bounding box center [685, 659] width 117 height 23
click at [1336, 42] on icon "button" at bounding box center [1331, 37] width 13 height 13
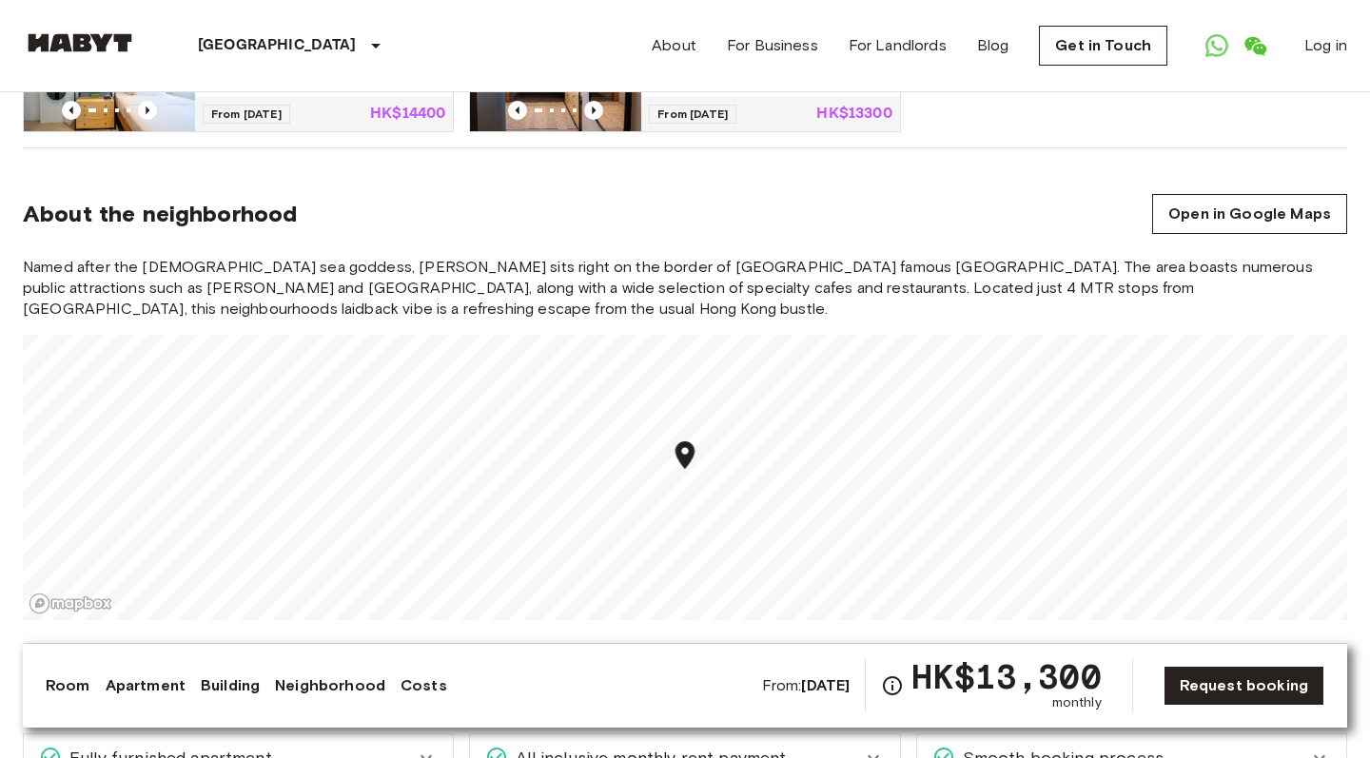
scroll to position [1512, 0]
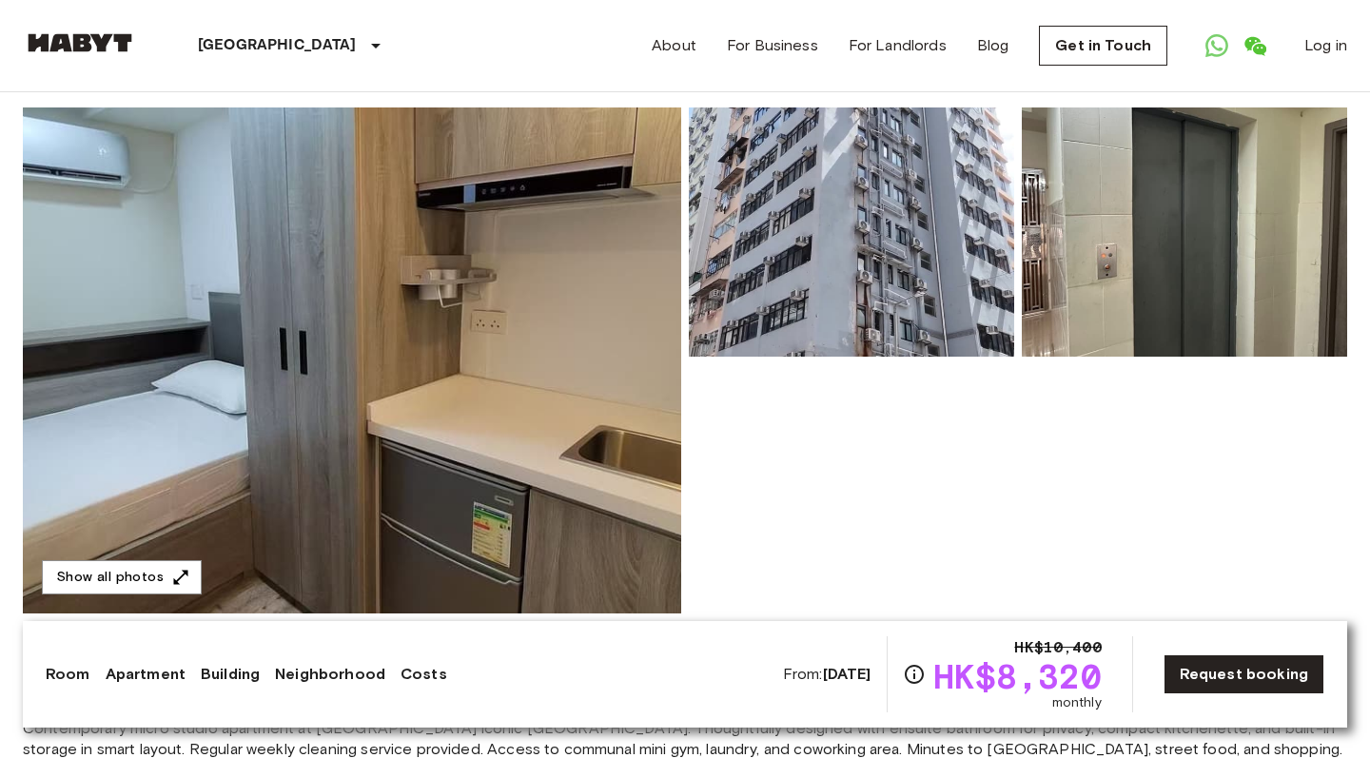
scroll to position [193, 0]
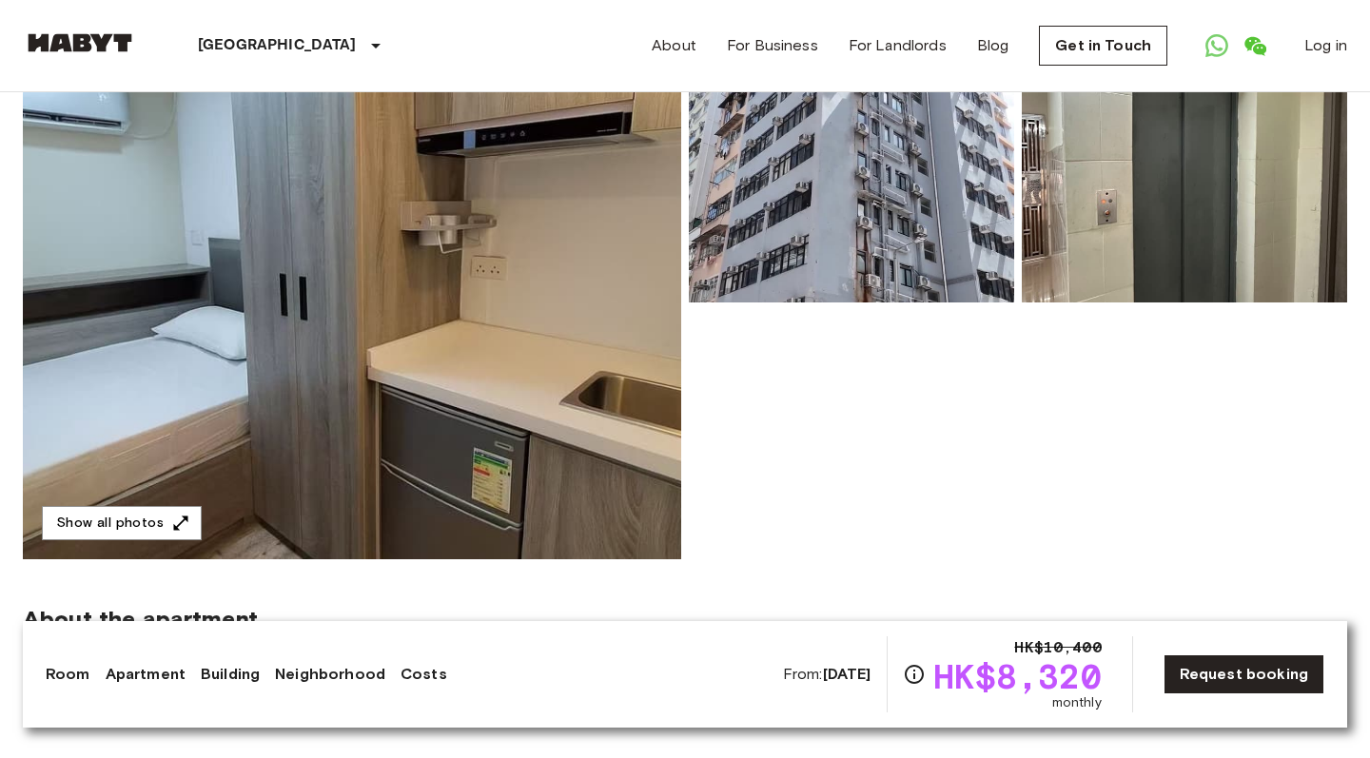
click at [354, 358] on img at bounding box center [352, 306] width 658 height 506
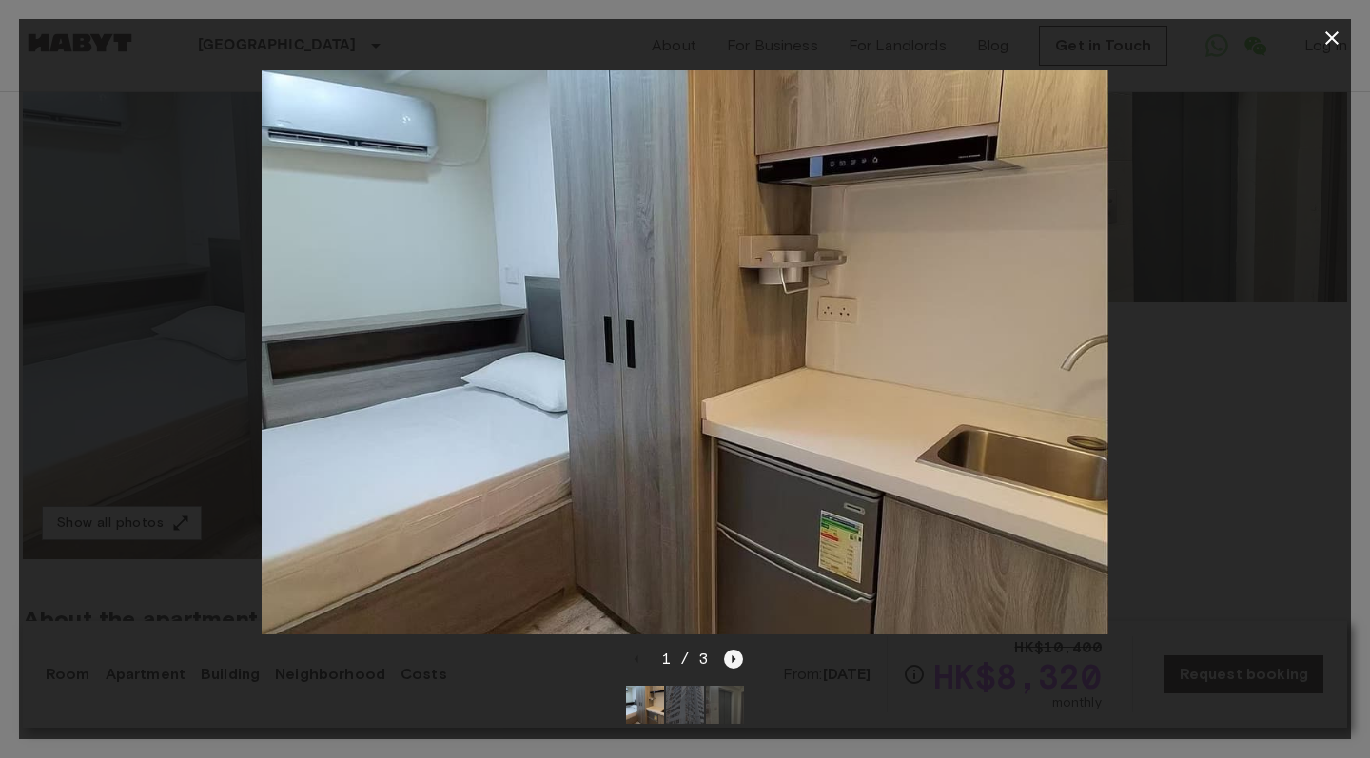
click at [735, 655] on icon "Next image" at bounding box center [733, 659] width 19 height 19
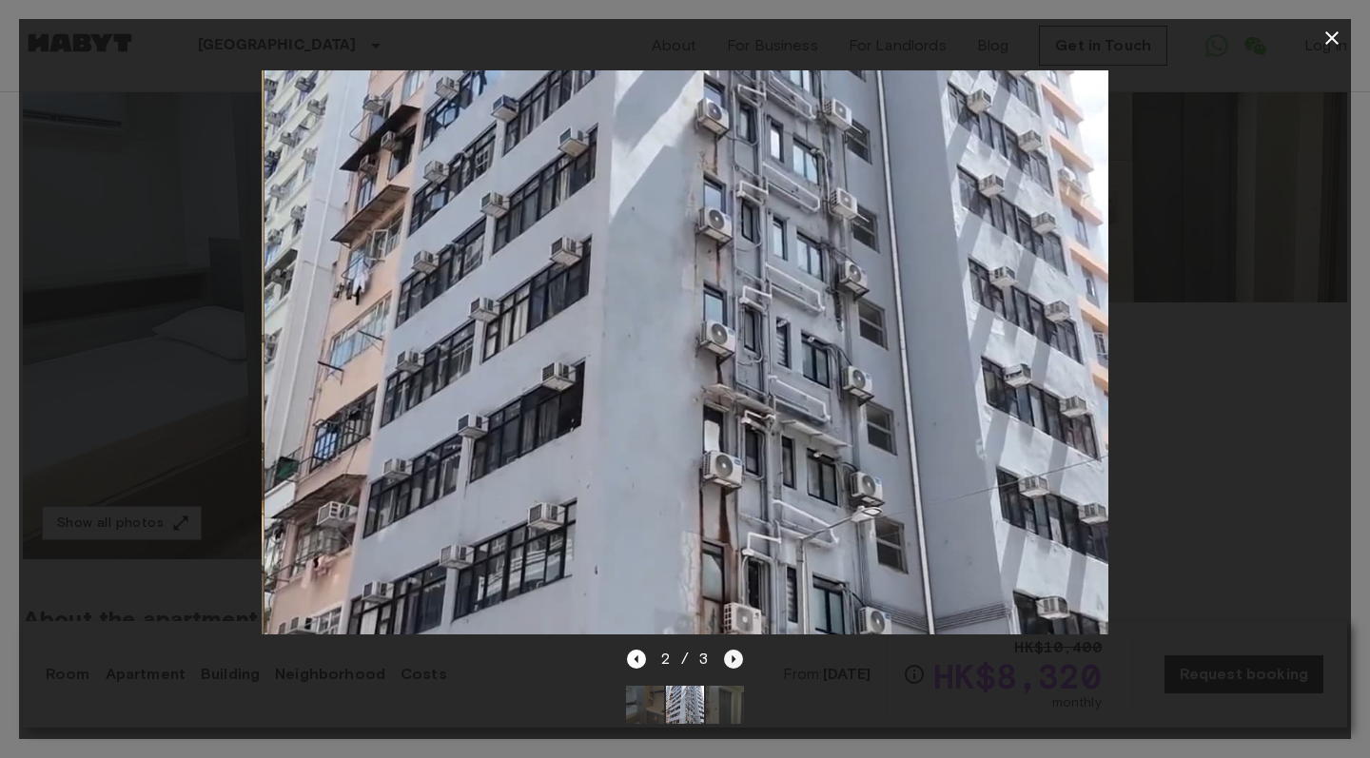
click at [735, 655] on icon "Next image" at bounding box center [733, 659] width 19 height 19
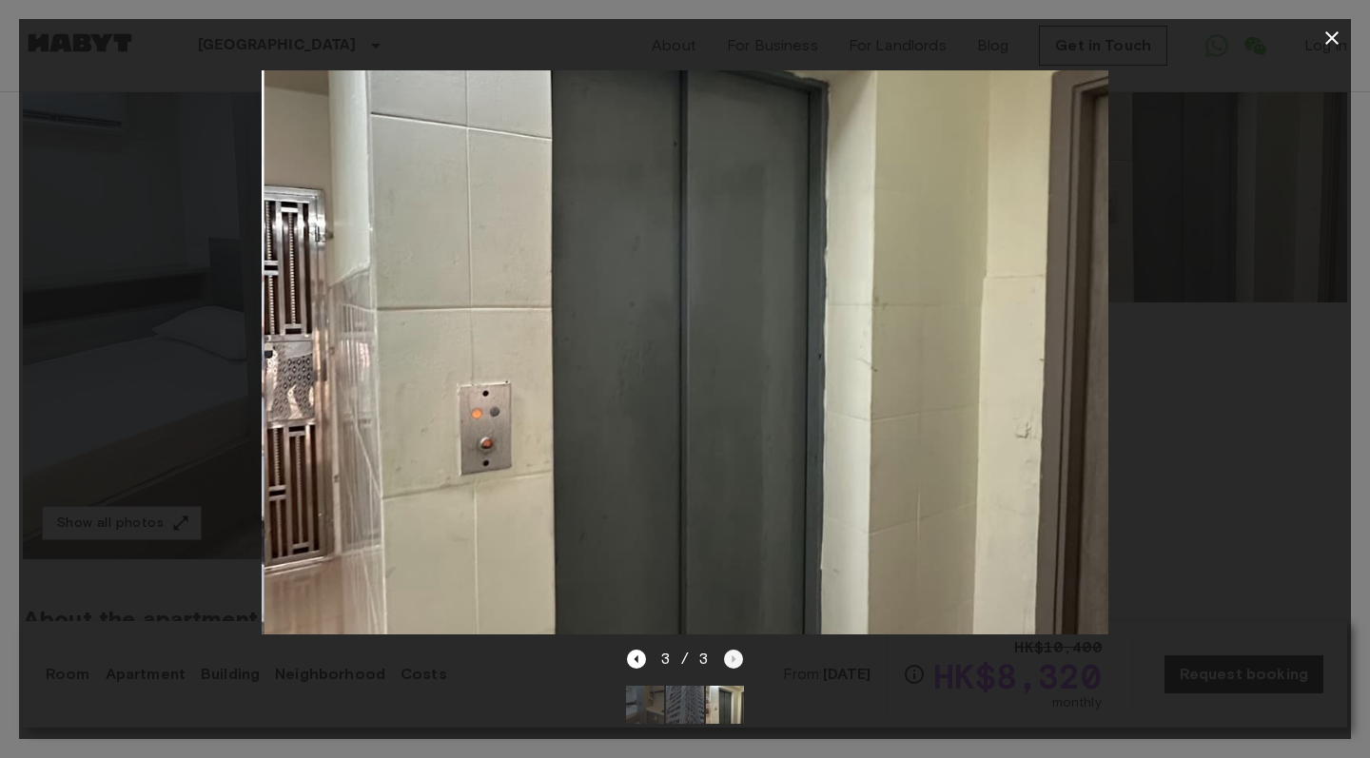
click at [735, 655] on div "3 / 3" at bounding box center [685, 659] width 117 height 23
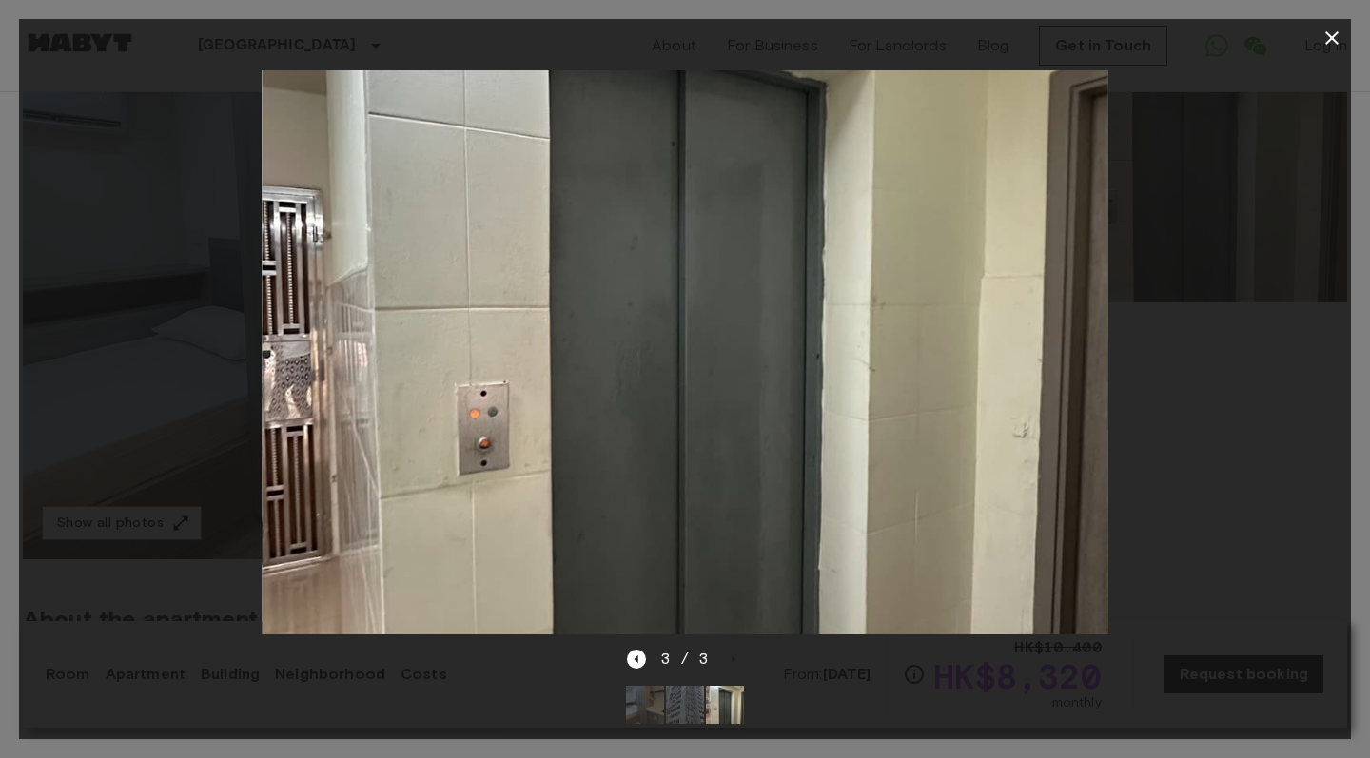
click at [1333, 34] on icon "button" at bounding box center [1331, 38] width 23 height 23
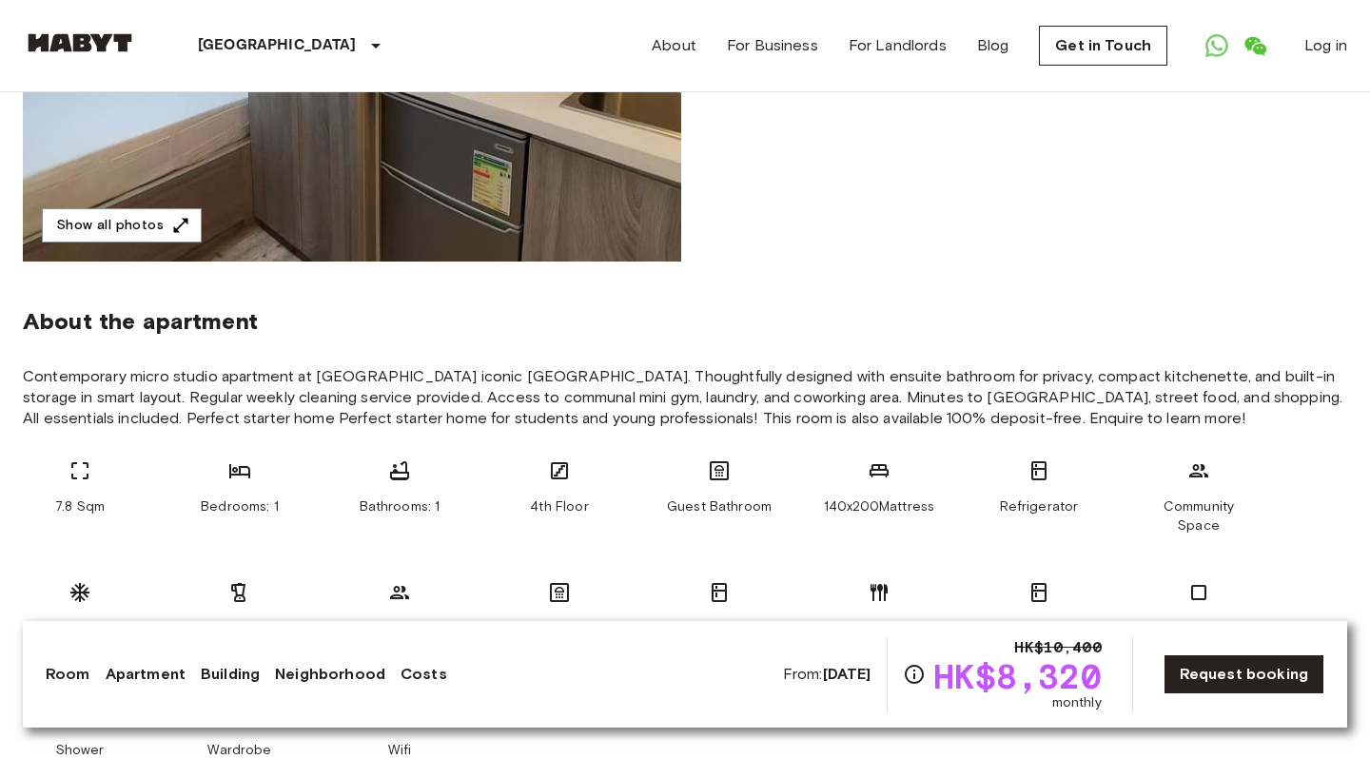
scroll to position [477, 0]
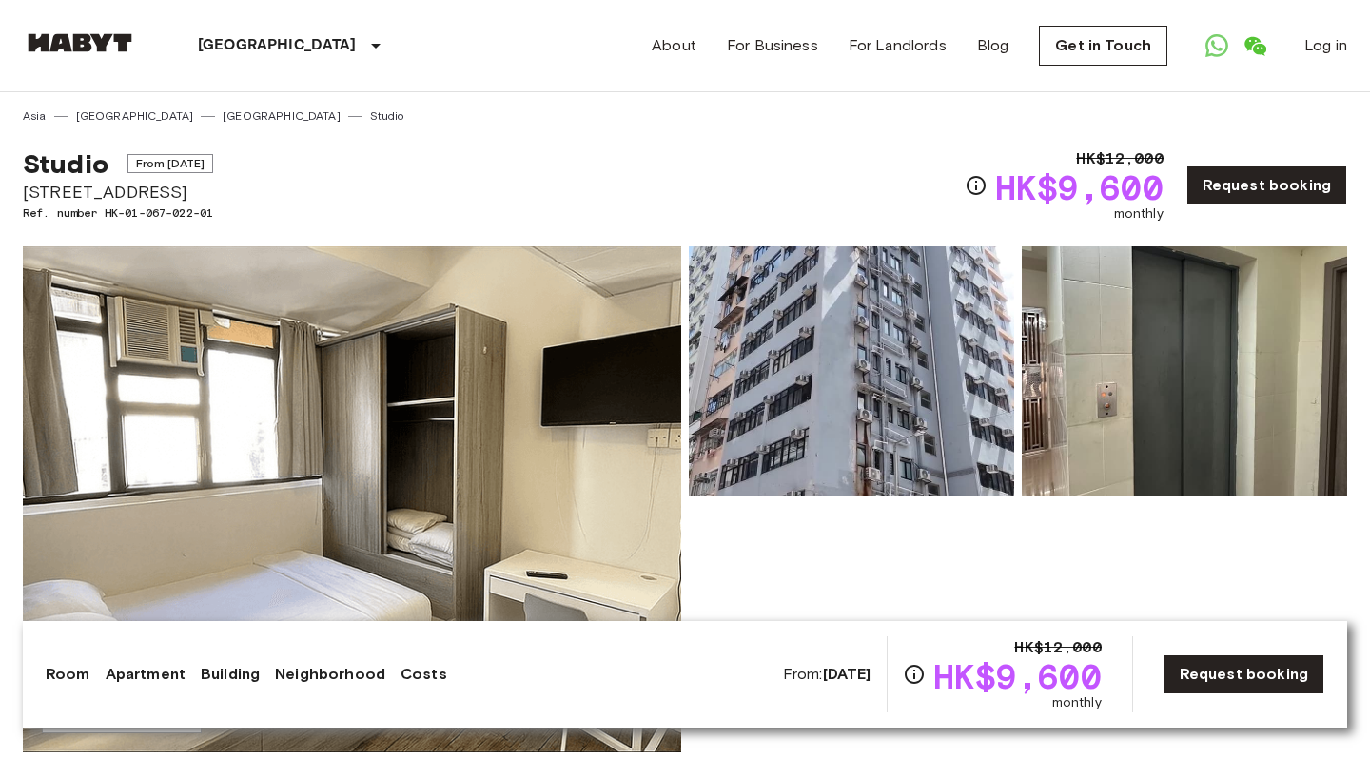
click at [552, 475] on img at bounding box center [352, 499] width 658 height 506
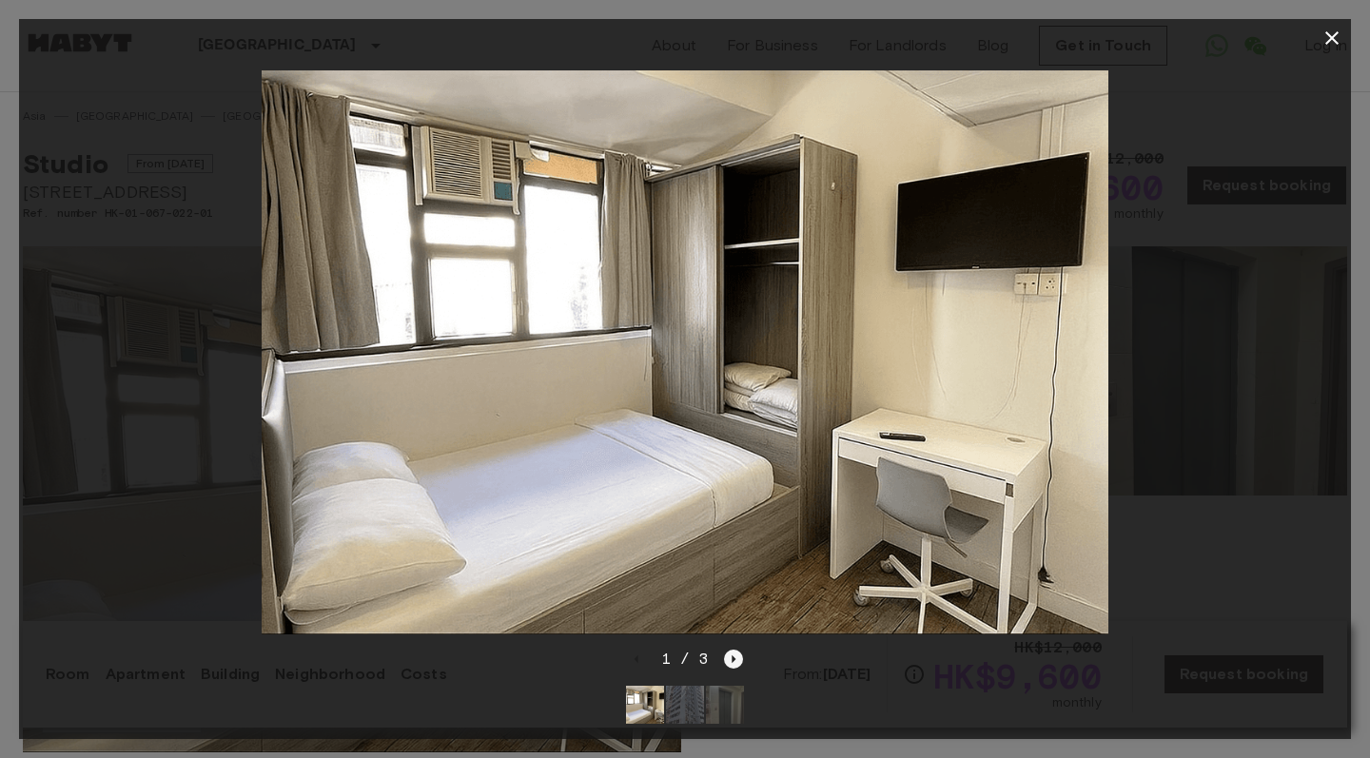
click at [739, 658] on icon "Next image" at bounding box center [733, 659] width 19 height 19
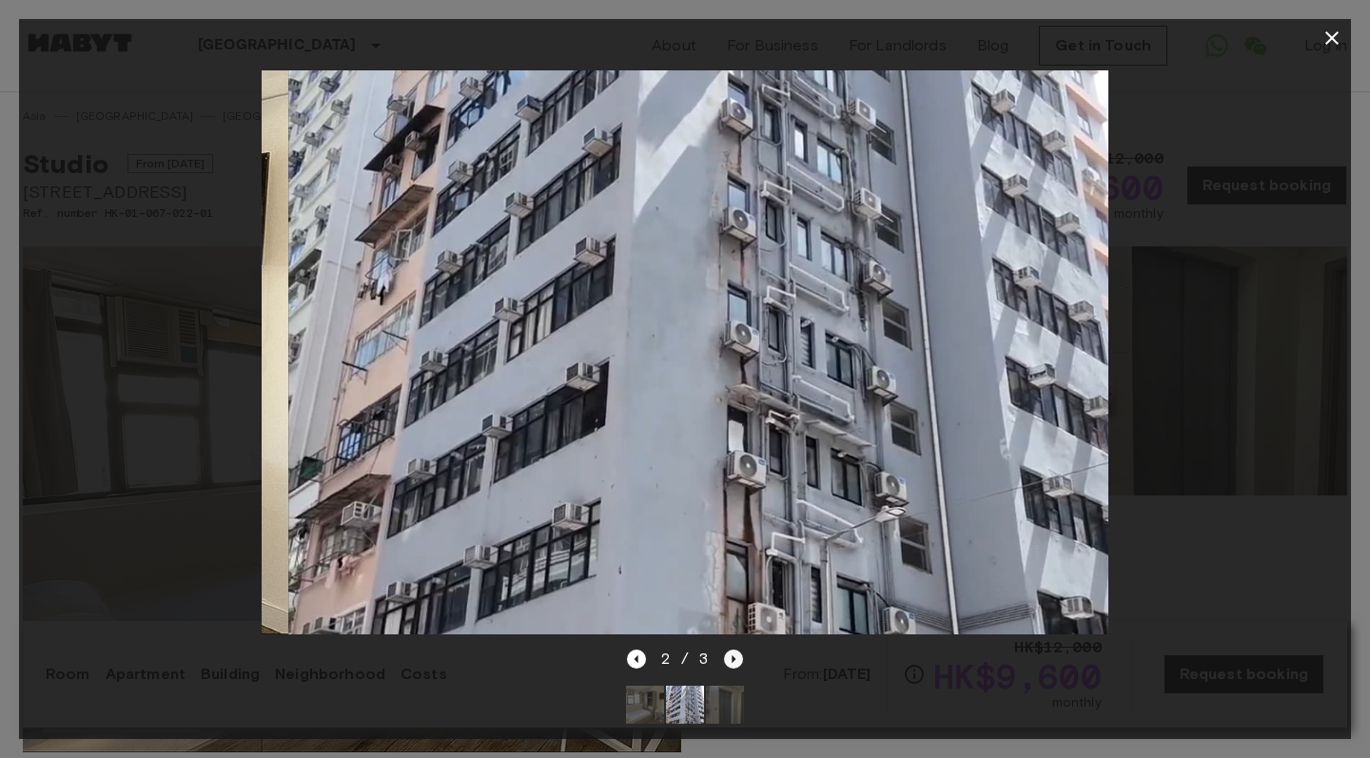
click at [739, 658] on icon "Next image" at bounding box center [733, 659] width 19 height 19
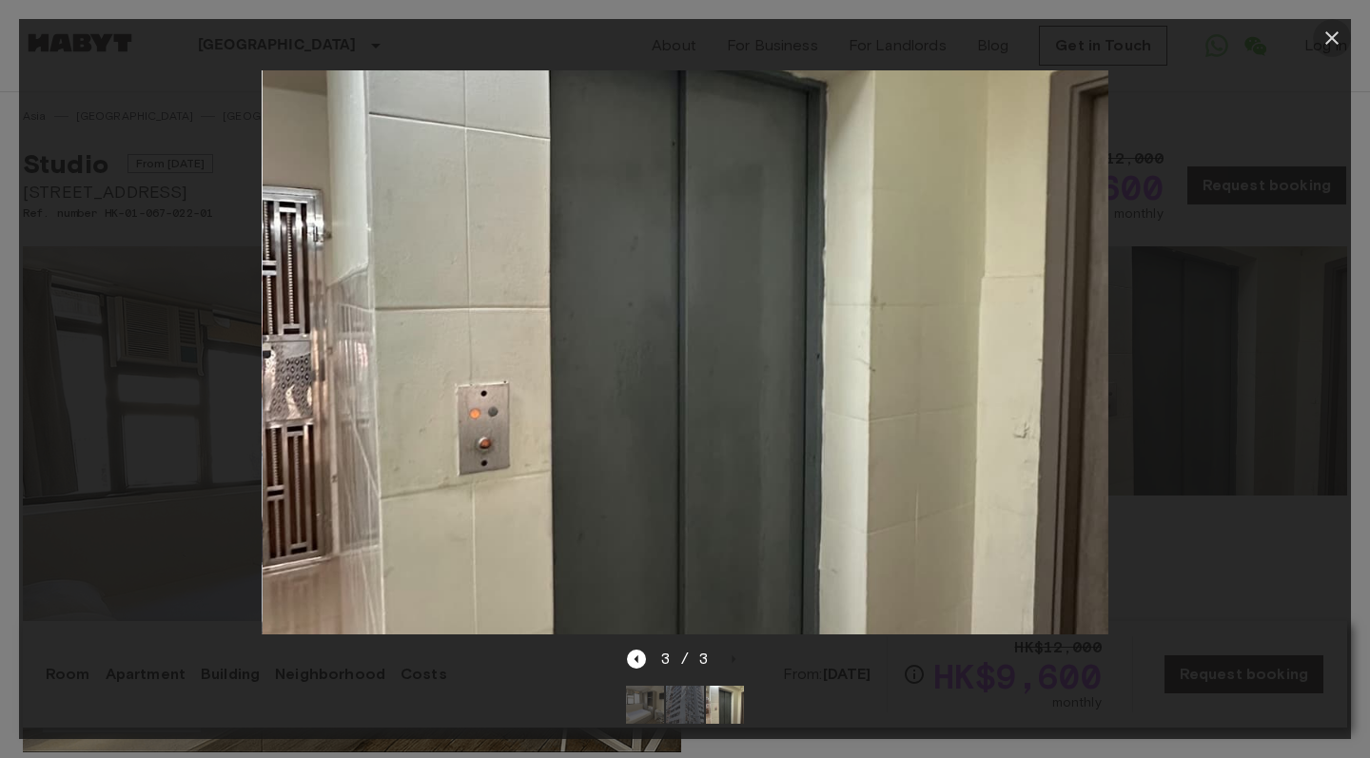
click at [1335, 49] on button "button" at bounding box center [1332, 38] width 38 height 38
